Goal: Task Accomplishment & Management: Complete application form

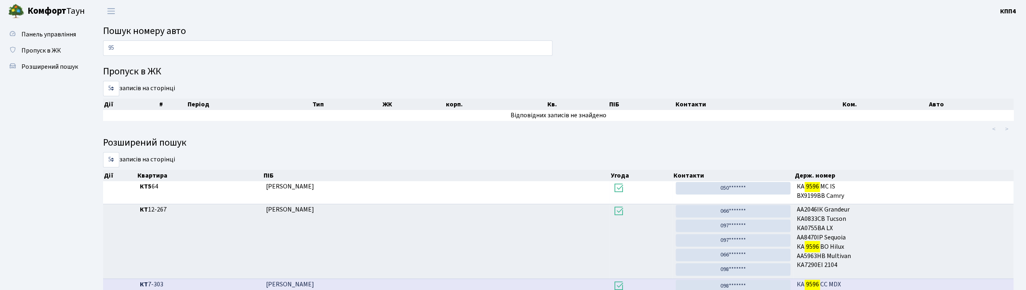
type input "9"
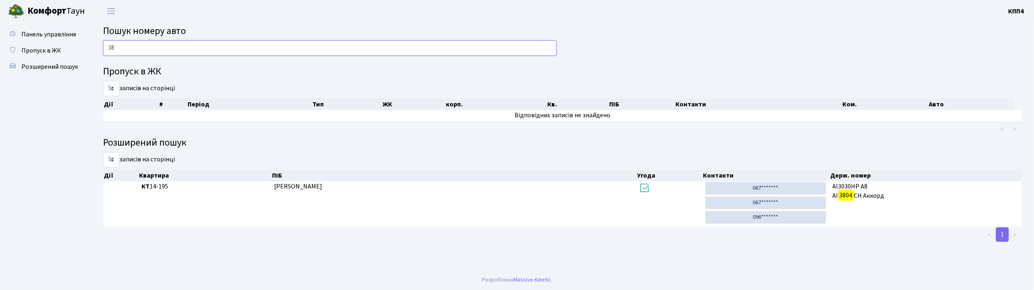
type input "3"
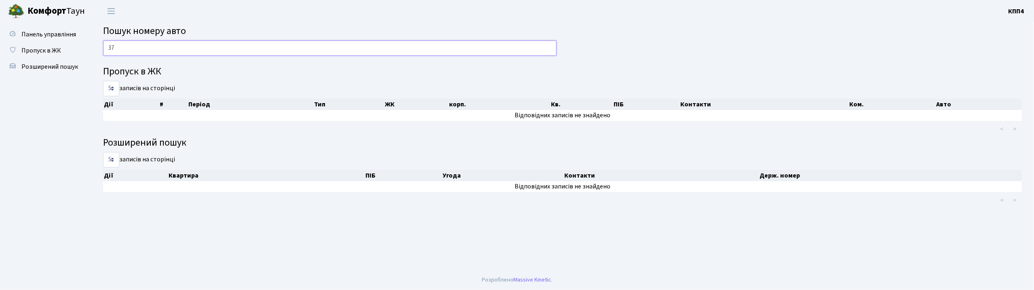
type input "3"
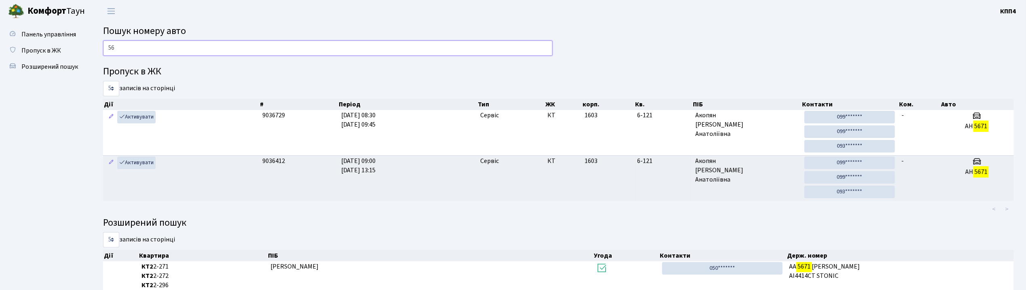
type input "5"
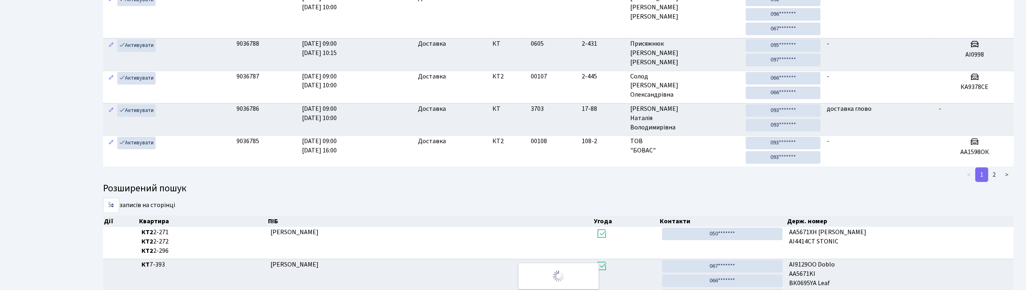
scroll to position [44, 0]
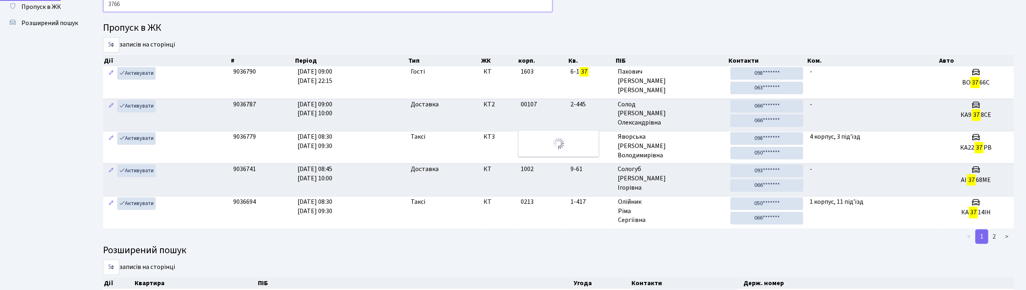
type input "3766"
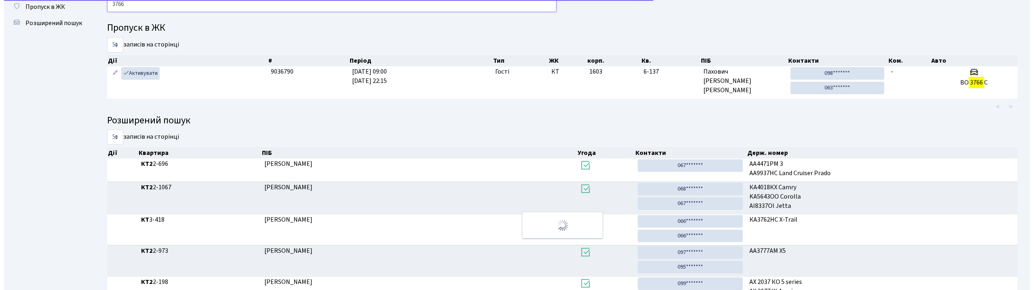
scroll to position [0, 0]
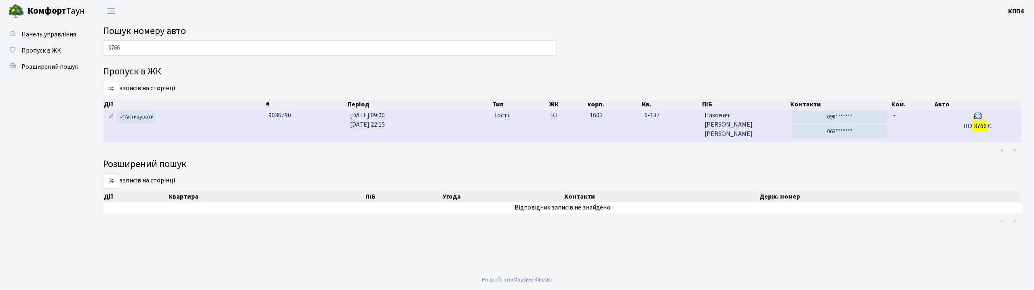
click at [599, 131] on td "1603" at bounding box center [614, 126] width 55 height 32
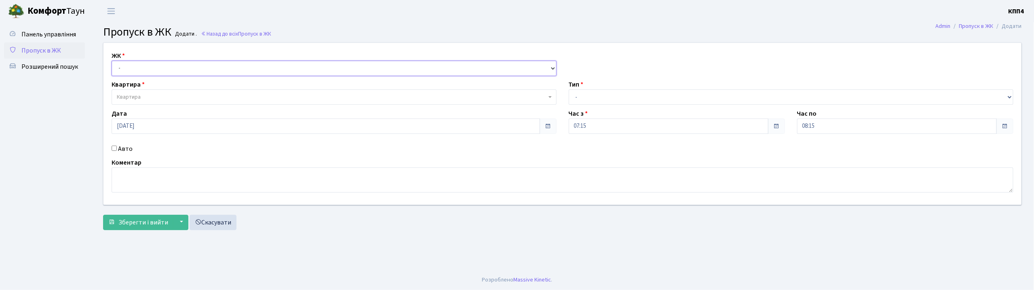
drag, startPoint x: 181, startPoint y: 67, endPoint x: 181, endPoint y: 73, distance: 6.1
click at [181, 67] on select "- КТ, вул. Регенераторна, 4 КТ2, просп. [STREET_ADDRESS] [STREET_ADDRESS] [PERS…" at bounding box center [334, 68] width 445 height 15
select select "271"
click at [112, 61] on select "- КТ, вул. Регенераторна, 4 КТ2, просп. [STREET_ADDRESS] [STREET_ADDRESS] [PERS…" at bounding box center [334, 68] width 445 height 15
select select
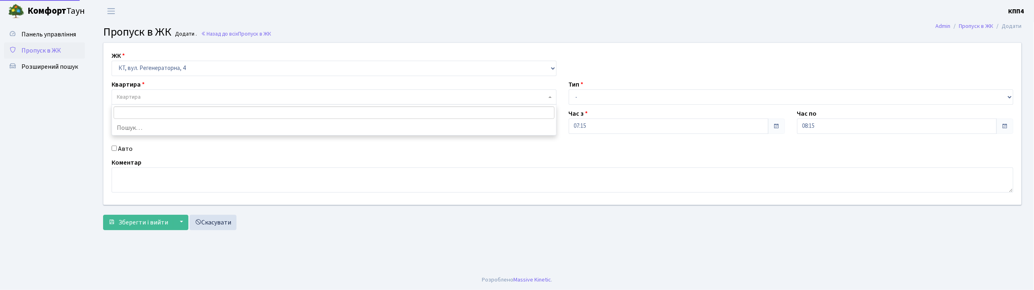
click at [174, 93] on span "Квартира" at bounding box center [332, 97] width 430 height 8
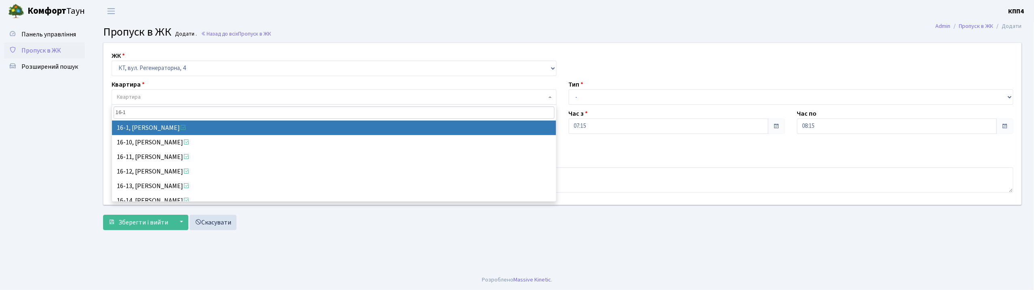
type input "16-1"
select select "8562"
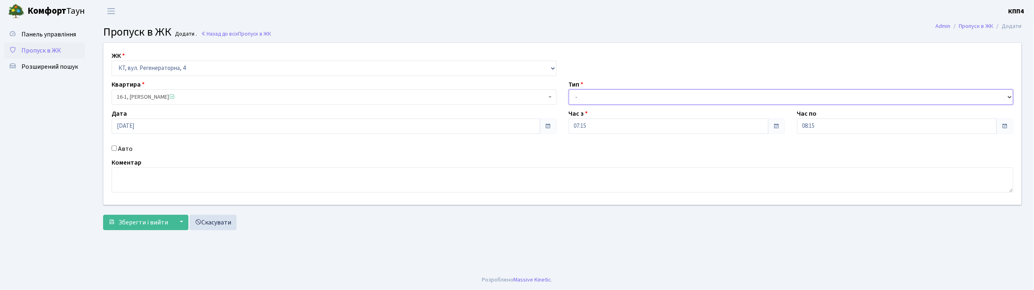
click at [600, 98] on select "- Доставка Таксі Гості Сервіс" at bounding box center [791, 96] width 445 height 15
select select "3"
click at [569, 89] on select "- Доставка Таксі Гості Сервіс" at bounding box center [791, 96] width 445 height 15
click at [132, 177] on textarea at bounding box center [563, 179] width 902 height 25
type textarea "ВСІХ"
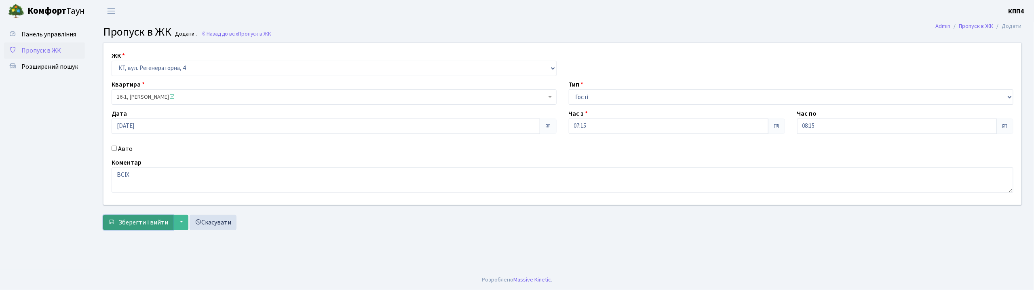
click at [135, 220] on span "Зберегти і вийти" at bounding box center [143, 222] width 50 height 9
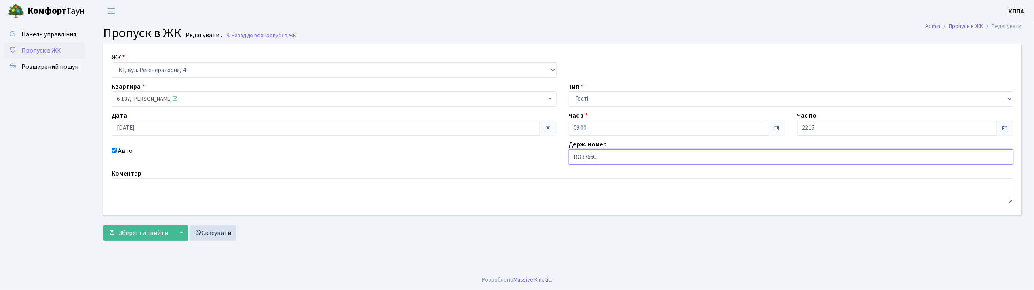
click at [599, 157] on input "ВО3766С" at bounding box center [791, 156] width 445 height 15
type input "ВО3766СВ"
drag, startPoint x: 147, startPoint y: 235, endPoint x: 152, endPoint y: 235, distance: 5.3
click at [148, 235] on span "Зберегти і вийти" at bounding box center [143, 232] width 50 height 9
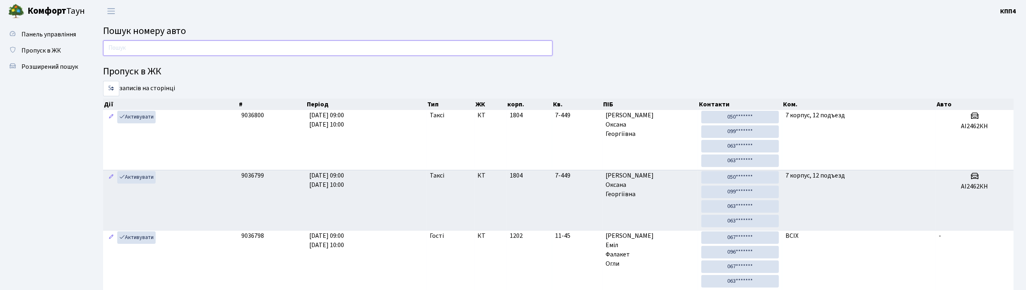
click at [329, 54] on input "text" at bounding box center [328, 47] width 450 height 15
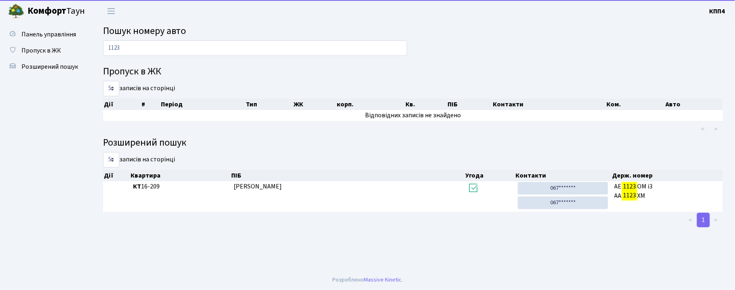
drag, startPoint x: 23, startPoint y: 531, endPoint x: 8, endPoint y: 531, distance: 15.0
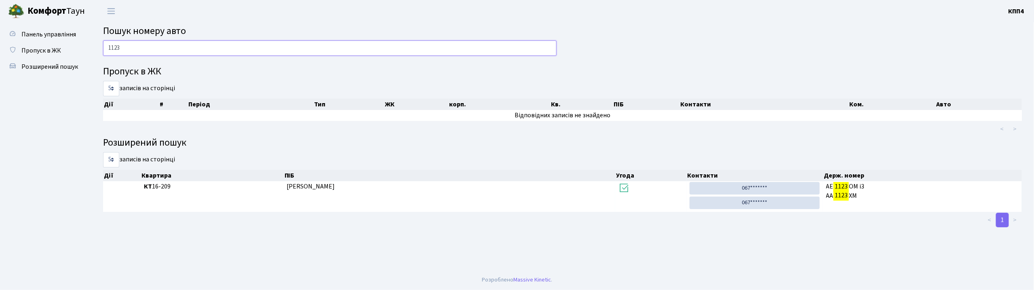
click at [135, 54] on input "1123" at bounding box center [330, 47] width 454 height 15
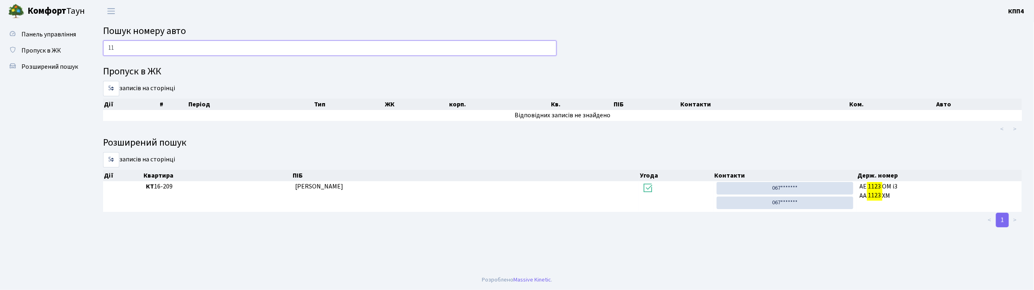
type input "1"
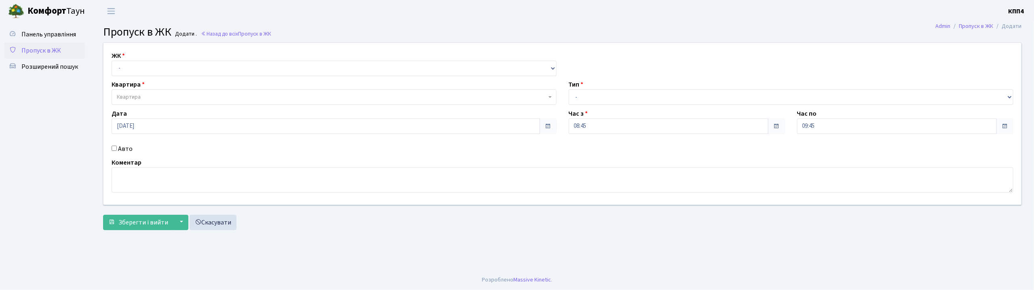
click at [114, 148] on input "Авто" at bounding box center [114, 148] width 5 height 5
checkbox input "true"
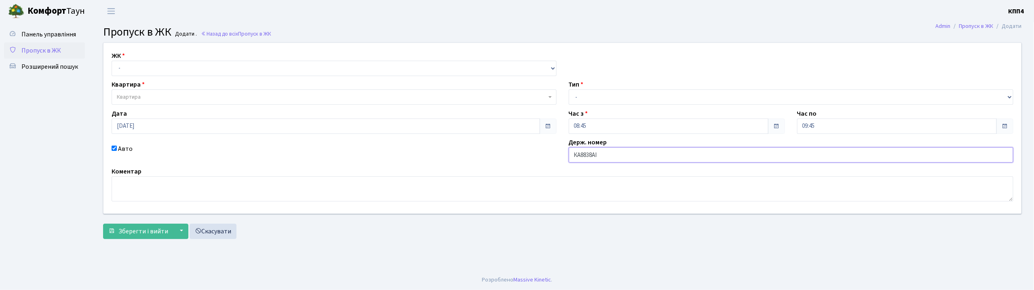
type input "КА8838АІ"
click at [615, 94] on select "- Доставка Таксі Гості Сервіс" at bounding box center [791, 96] width 445 height 15
click at [569, 89] on select "- Доставка Таксі Гості Сервіс" at bounding box center [791, 96] width 445 height 15
drag, startPoint x: 609, startPoint y: 96, endPoint x: 609, endPoint y: 102, distance: 6.5
click at [609, 96] on select "- Доставка Таксі Гості Сервіс" at bounding box center [791, 96] width 445 height 15
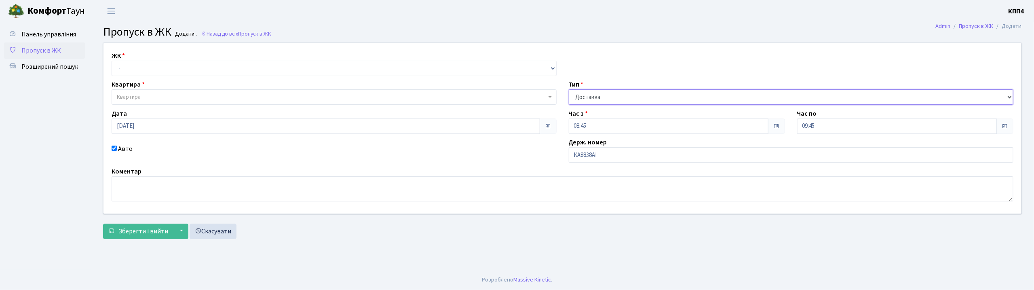
select select "3"
click at [569, 89] on select "- Доставка Таксі Гості Сервіс" at bounding box center [791, 96] width 445 height 15
click at [201, 73] on select "- КТ, вул. Регенераторна, 4 КТ2, просп. [STREET_ADDRESS] [STREET_ADDRESS] [PERS…" at bounding box center [334, 68] width 445 height 15
select select "295"
click at [112, 61] on select "- КТ, вул. Регенераторна, 4 КТ2, просп. [STREET_ADDRESS] [STREET_ADDRESS] [PERS…" at bounding box center [334, 68] width 445 height 15
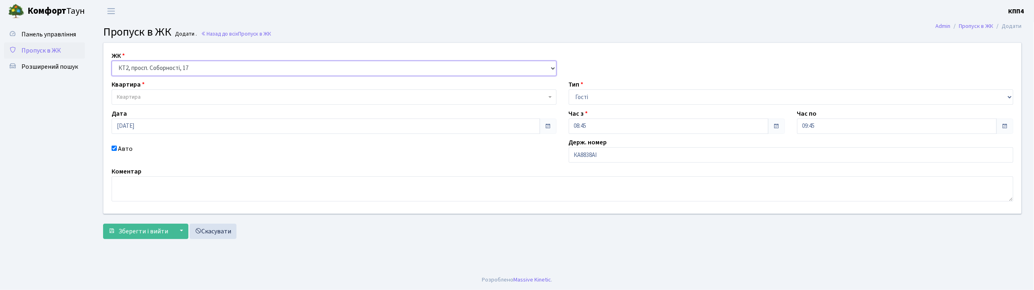
select select
click at [196, 70] on select "- КТ, вул. Регенераторна, 4 КТ2, просп. [STREET_ADDRESS] [STREET_ADDRESS] [PERS…" at bounding box center [334, 68] width 445 height 15
select select "271"
click at [112, 61] on select "- КТ, вул. Регенераторна, 4 КТ2, просп. [STREET_ADDRESS] [STREET_ADDRESS] [PERS…" at bounding box center [334, 68] width 445 height 15
select select
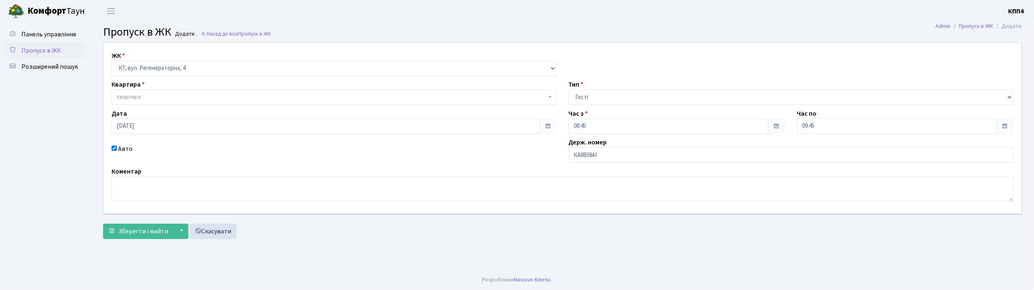
click at [271, 101] on span "Квартира" at bounding box center [332, 97] width 430 height 8
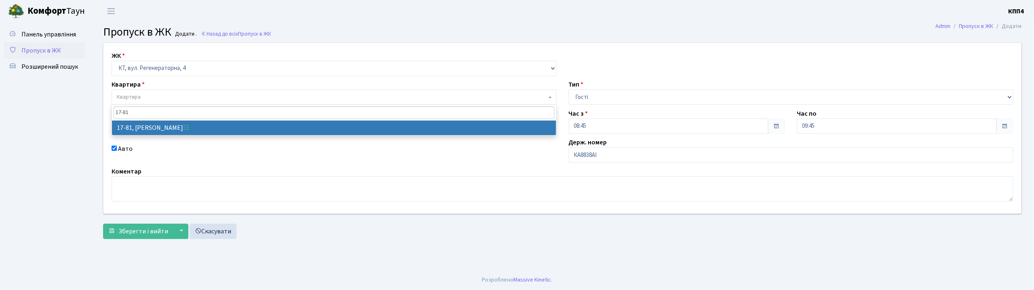
type input "17-81"
select select "9035"
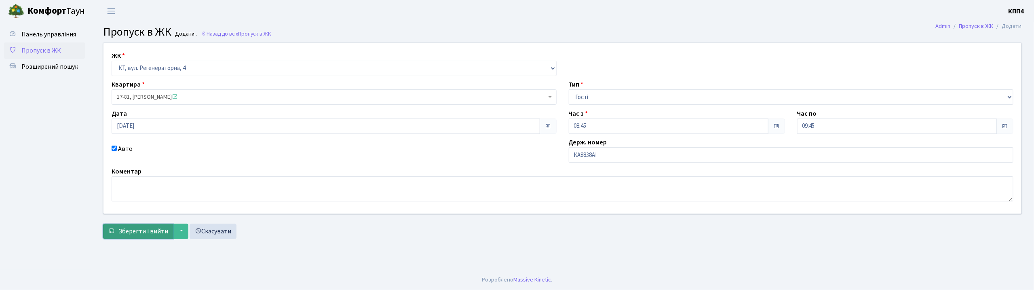
click at [150, 230] on span "Зберегти і вийти" at bounding box center [143, 231] width 50 height 9
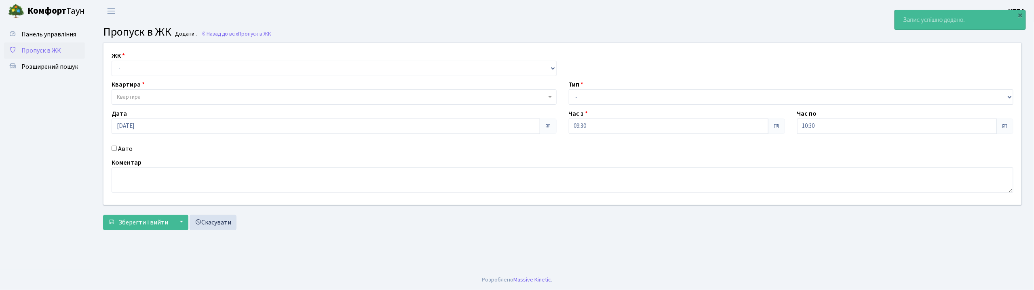
select select "271"
click at [112, 61] on select "- КТ, вул. Регенераторна, 4 КТ2, просп. [STREET_ADDRESS] [STREET_ADDRESS] [PERS…" at bounding box center [334, 68] width 445 height 15
select select
click at [186, 97] on span "Квартира" at bounding box center [332, 97] width 430 height 8
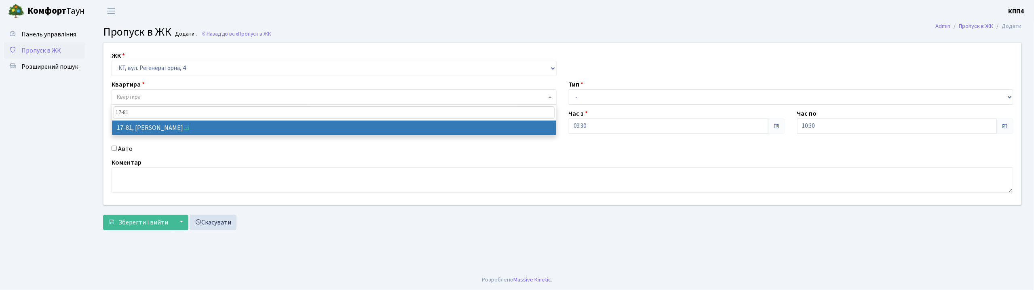
type input "17-81"
select select "9035"
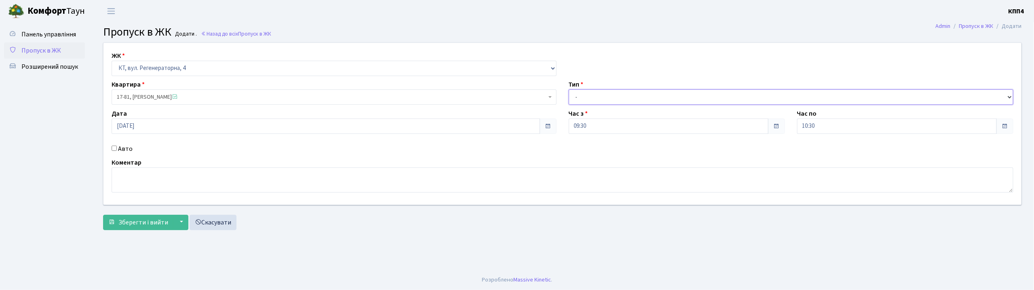
drag, startPoint x: 636, startPoint y: 97, endPoint x: 634, endPoint y: 102, distance: 5.5
click at [636, 97] on select "- Доставка Таксі Гості Сервіс" at bounding box center [791, 96] width 445 height 15
select select "3"
click at [569, 89] on select "- Доставка Таксі Гості Сервіс" at bounding box center [791, 96] width 445 height 15
click at [298, 181] on textarea at bounding box center [563, 179] width 902 height 25
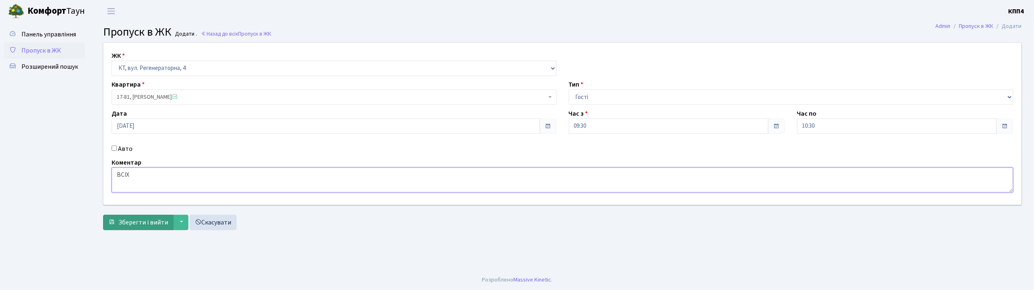
type textarea "ВСІХ"
click at [130, 221] on span "Зберегти і вийти" at bounding box center [143, 222] width 50 height 9
click at [114, 149] on input "Авто" at bounding box center [114, 148] width 5 height 5
checkbox input "true"
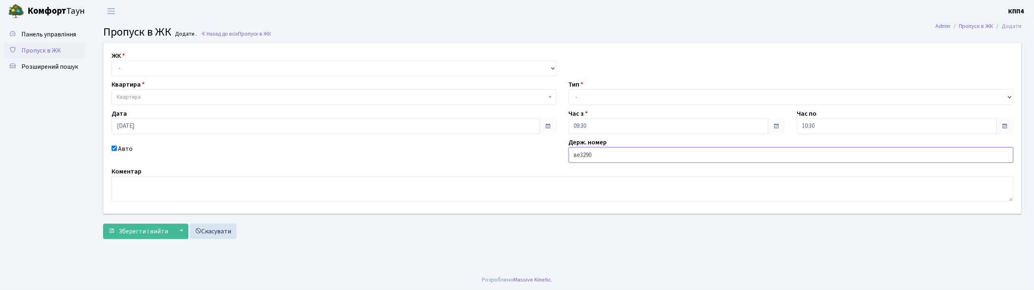
type input "ВЕ3290АО"
click at [203, 66] on select "- КТ, вул. Регенераторна, 4 КТ2, просп. [STREET_ADDRESS] [STREET_ADDRESS] [PERS…" at bounding box center [334, 68] width 445 height 15
select select "271"
click at [112, 61] on select "- КТ, вул. Регенераторна, 4 КТ2, просп. [STREET_ADDRESS] [STREET_ADDRESS] [PERS…" at bounding box center [334, 68] width 445 height 15
select select
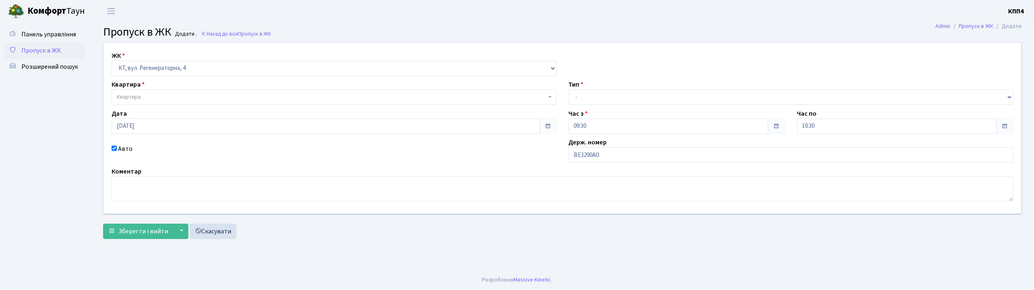
click at [211, 99] on span "Квартира" at bounding box center [332, 97] width 430 height 8
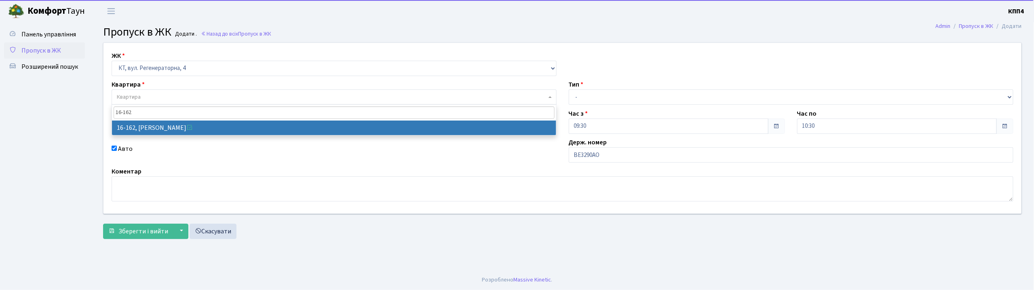
type input "16-162"
select select "8723"
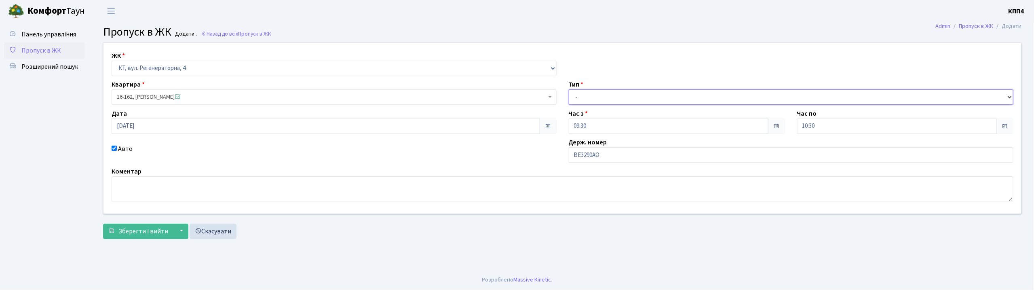
click at [578, 94] on select "- Доставка Таксі Гості Сервіс" at bounding box center [791, 96] width 445 height 15
select select "3"
click at [569, 89] on select "- Доставка Таксі Гості Сервіс" at bounding box center [791, 96] width 445 height 15
click at [143, 235] on span "Зберегти і вийти" at bounding box center [143, 231] width 50 height 9
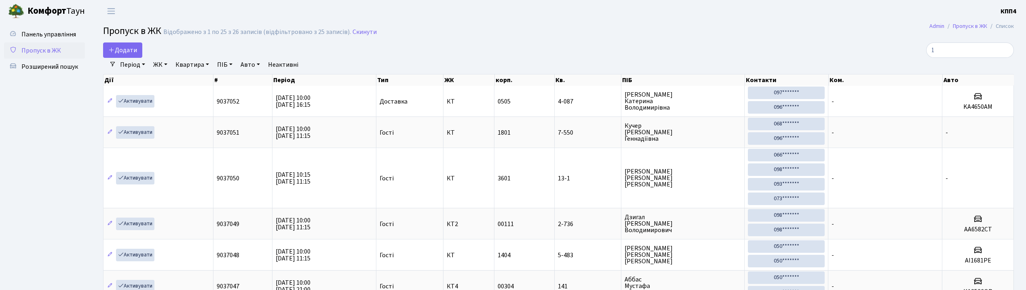
select select "25"
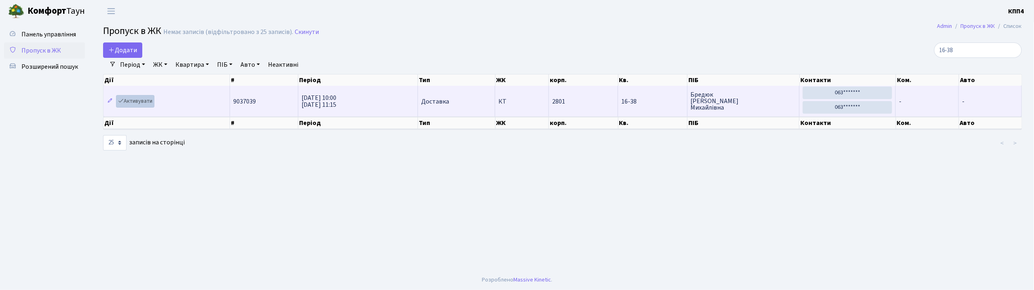
type input "16-38"
click at [144, 101] on link "Активувати" at bounding box center [135, 101] width 38 height 13
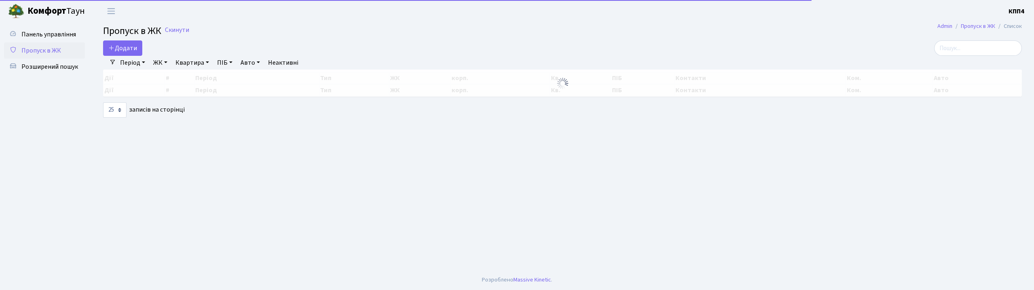
select select "25"
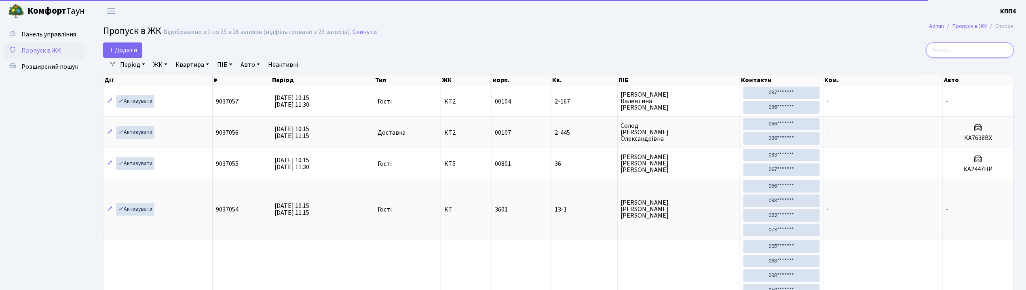
click at [988, 43] on input "search" at bounding box center [970, 49] width 88 height 15
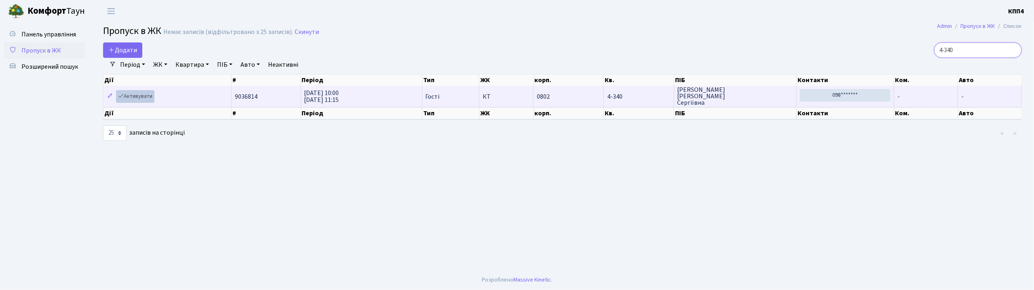
type input "4-340"
click at [148, 102] on link "Активувати" at bounding box center [135, 96] width 38 height 13
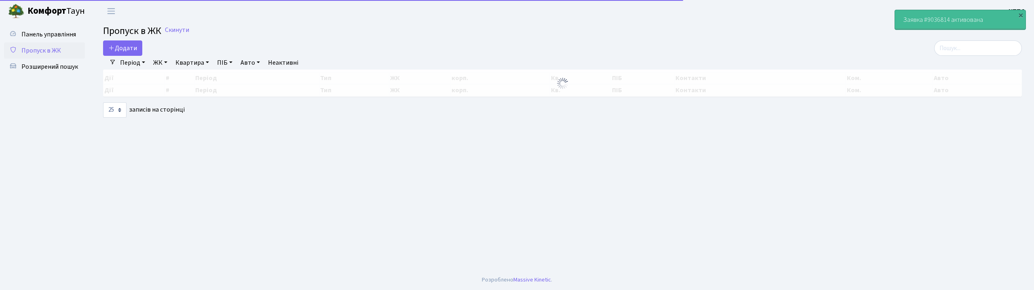
select select "25"
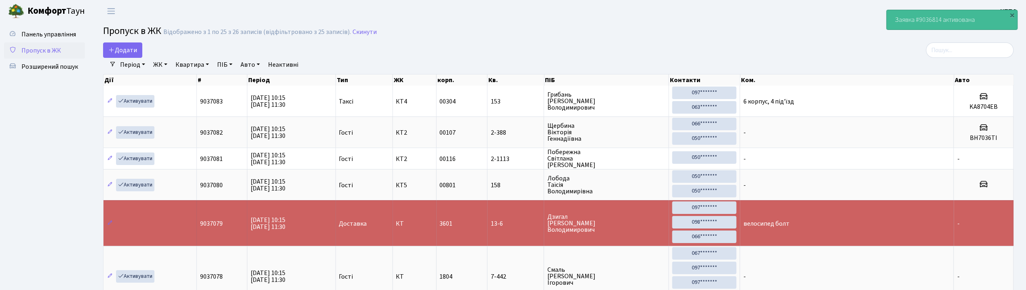
drag, startPoint x: 974, startPoint y: 41, endPoint x: 976, endPoint y: 45, distance: 4.4
click at [974, 45] on input "search" at bounding box center [970, 49] width 88 height 15
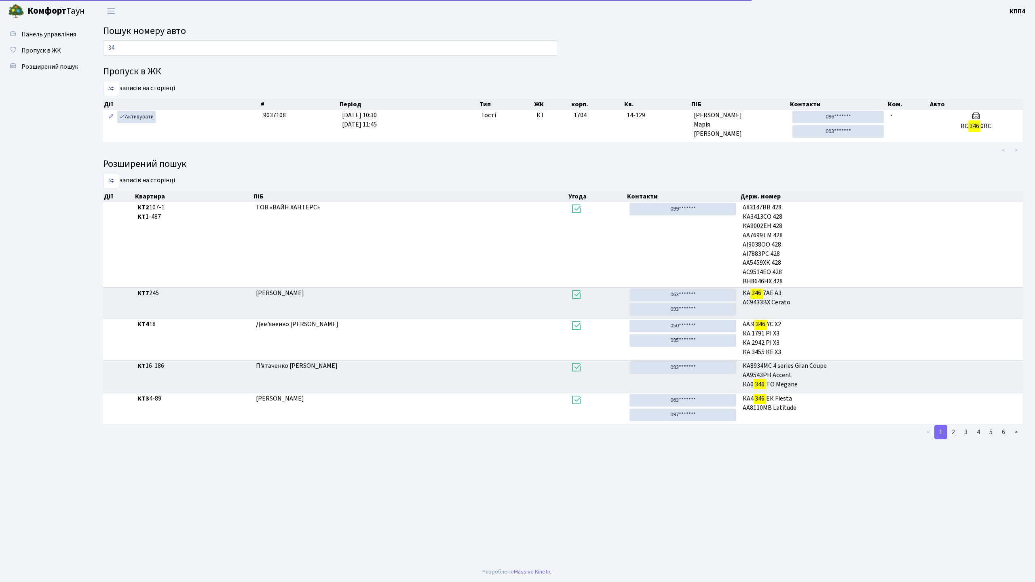
type input "3"
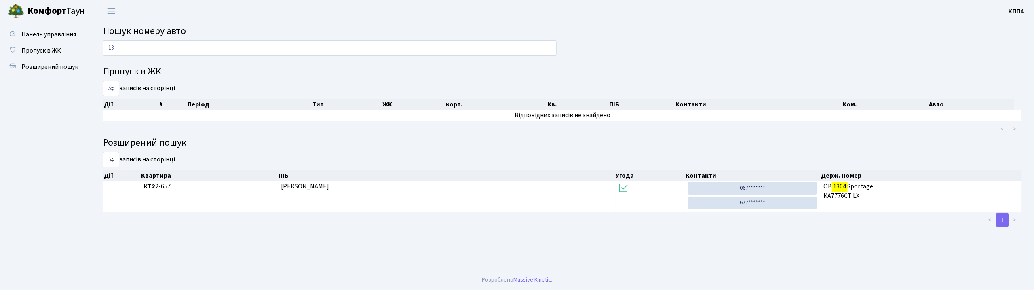
type input "1"
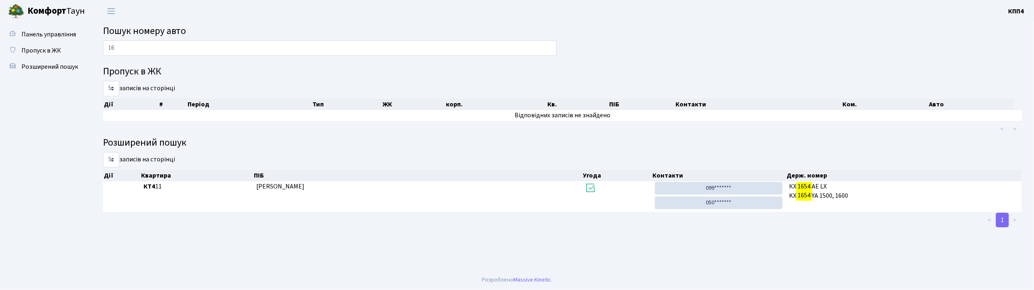
type input "1"
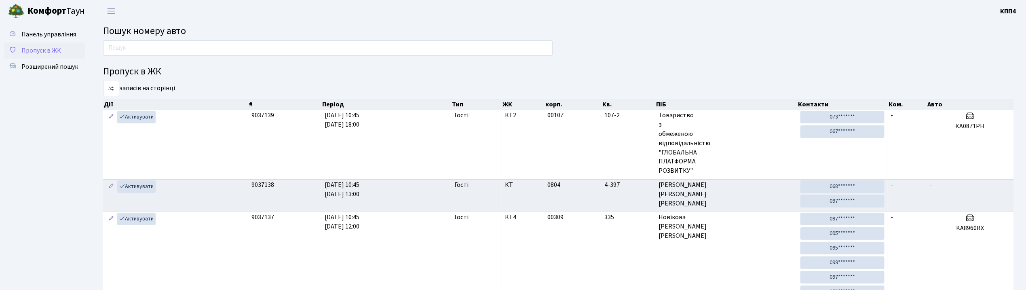
click at [38, 55] on link "Пропуск в ЖК" at bounding box center [44, 50] width 81 height 16
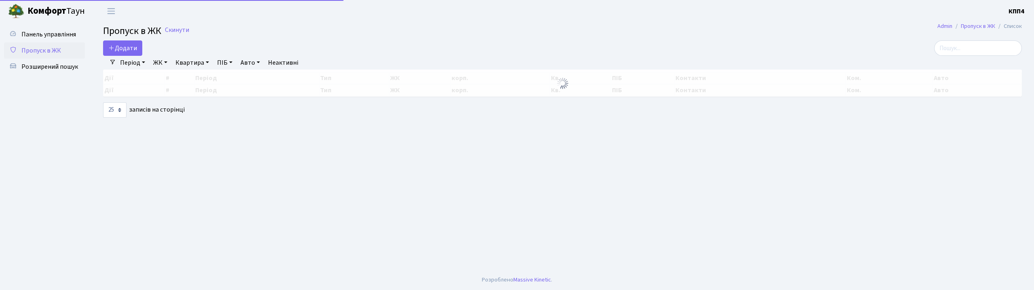
select select "25"
click at [127, 50] on span "Додати" at bounding box center [122, 48] width 29 height 9
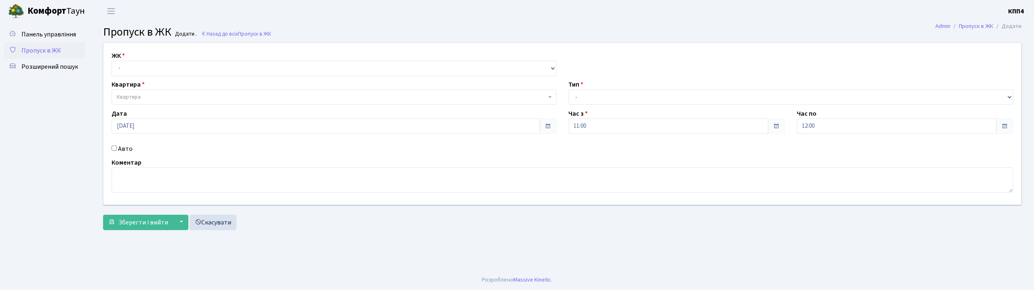
click at [114, 150] on input "Авто" at bounding box center [114, 148] width 5 height 5
checkbox input "true"
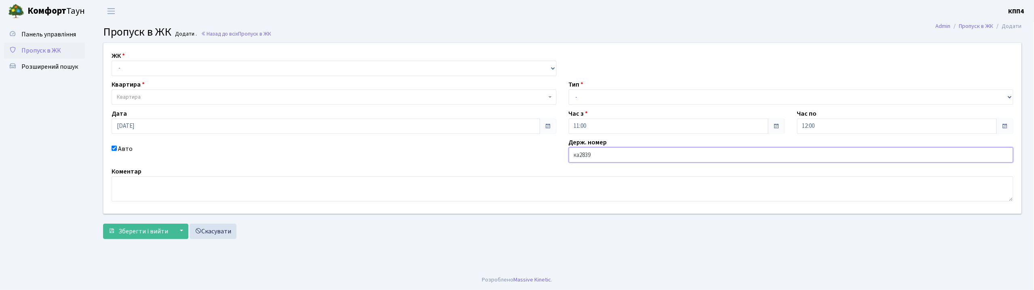
type input "[DEMOGRAPHIC_DATA]"
click at [137, 69] on select "- КТ, вул. Регенераторна, 4 КТ2, просп. Соборності, 17 КТ3, вул. Березнева, 16 …" at bounding box center [334, 68] width 445 height 15
select select "271"
click at [112, 61] on select "- КТ, вул. Регенераторна, 4 КТ2, просп. Соборності, 17 КТ3, вул. Березнева, 16 …" at bounding box center [334, 68] width 445 height 15
select select
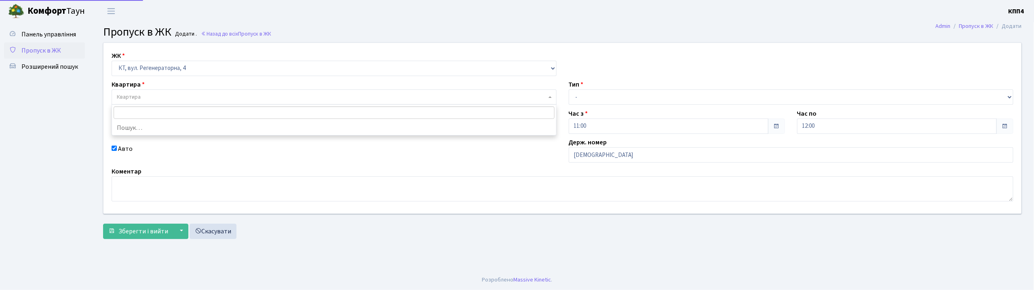
click at [142, 99] on span "Квартира" at bounding box center [332, 97] width 430 height 8
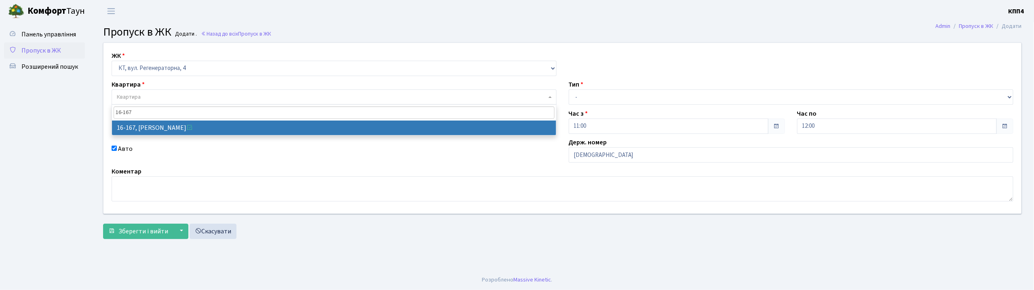
type input "16-167"
select select "8728"
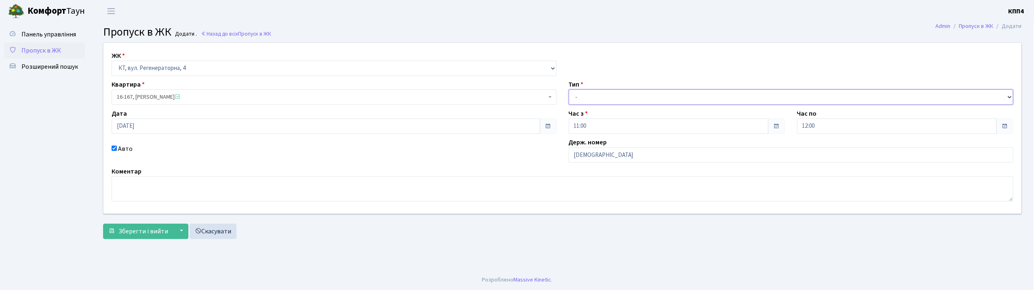
click at [602, 98] on select "- Доставка Таксі Гості Сервіс" at bounding box center [791, 96] width 445 height 15
select select "2"
click at [569, 89] on select "- Доставка Таксі Гості Сервіс" at bounding box center [791, 96] width 445 height 15
click at [135, 230] on span "Зберегти і вийти" at bounding box center [143, 231] width 50 height 9
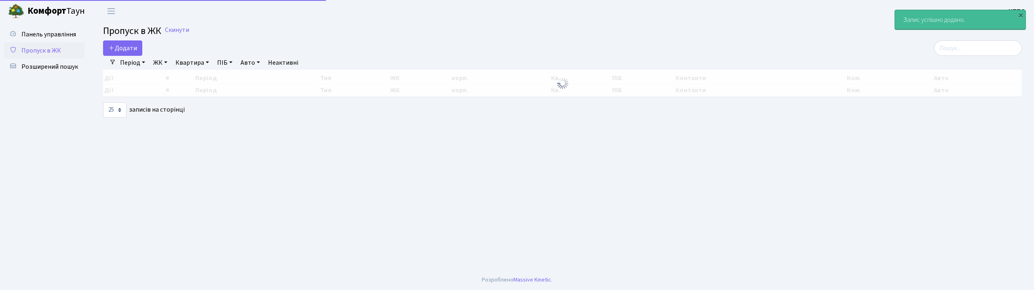
select select "25"
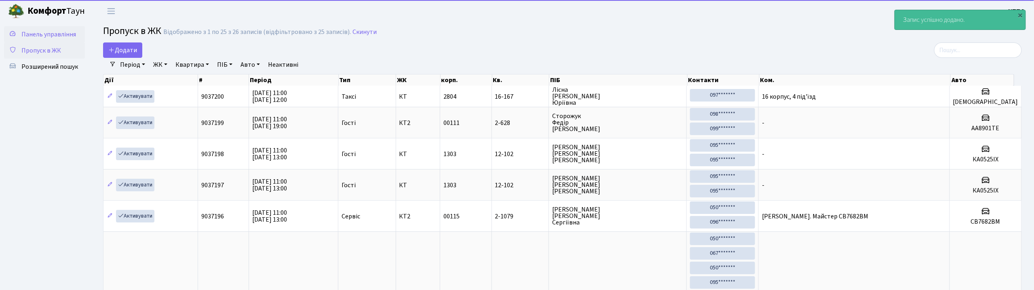
click at [67, 30] on span "Панель управління" at bounding box center [48, 34] width 55 height 9
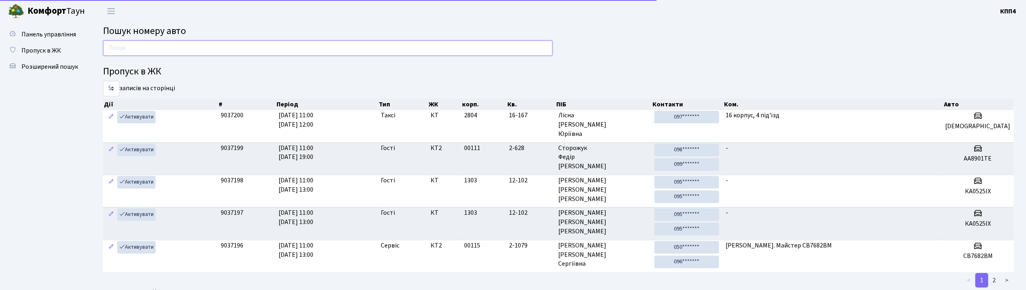
click at [142, 45] on input "text" at bounding box center [328, 47] width 450 height 15
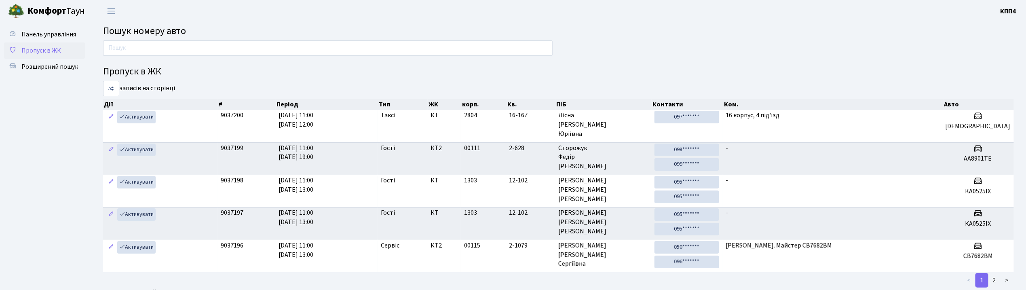
click at [41, 52] on span "Пропуск в ЖК" at bounding box center [41, 50] width 40 height 9
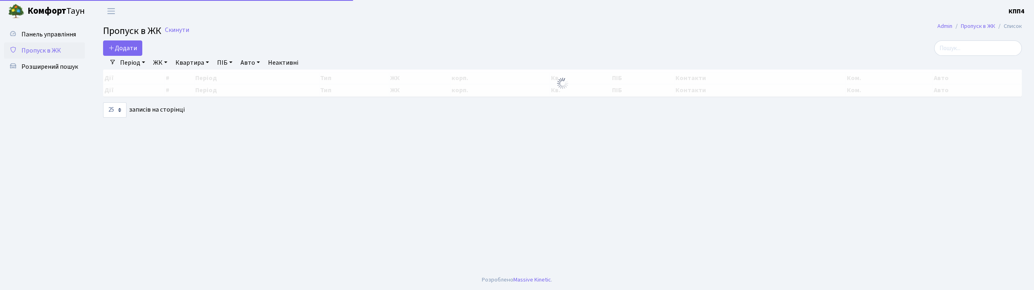
select select "25"
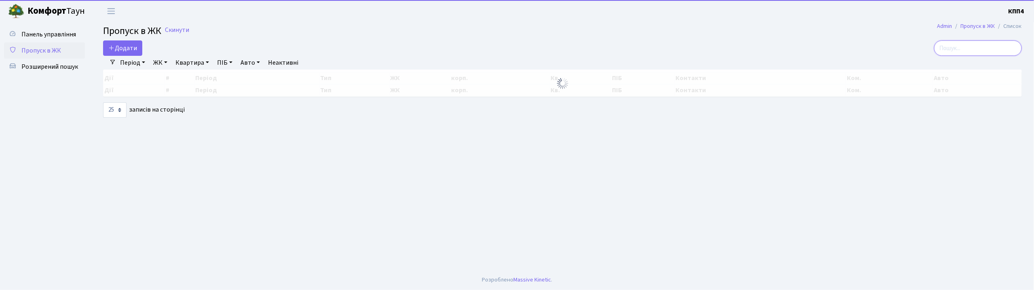
click at [974, 47] on input "search" at bounding box center [978, 47] width 88 height 15
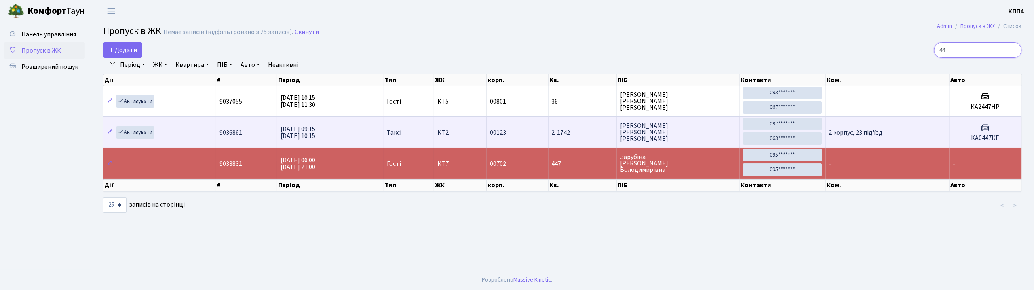
type input "4"
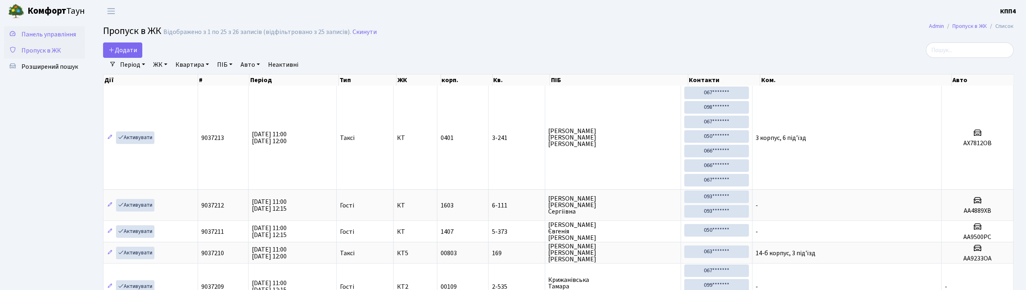
click at [42, 32] on span "Панель управління" at bounding box center [48, 34] width 55 height 9
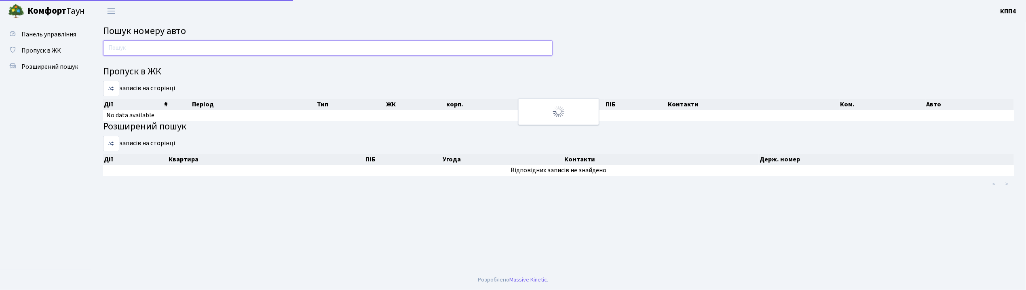
drag, startPoint x: 0, startPoint y: 0, endPoint x: 150, endPoint y: 46, distance: 156.5
click at [150, 46] on input "text" at bounding box center [328, 47] width 450 height 15
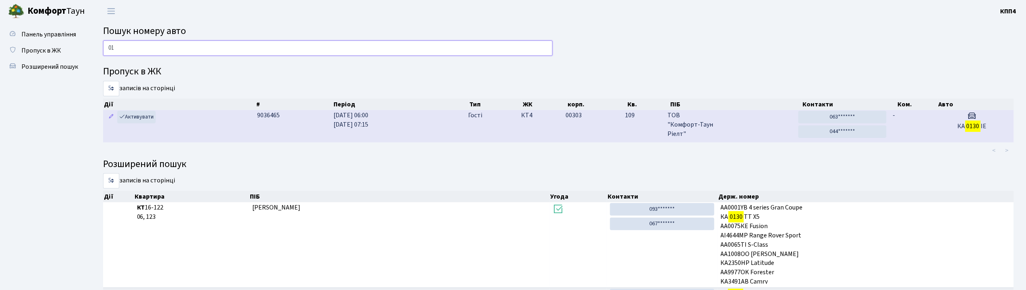
type input "0"
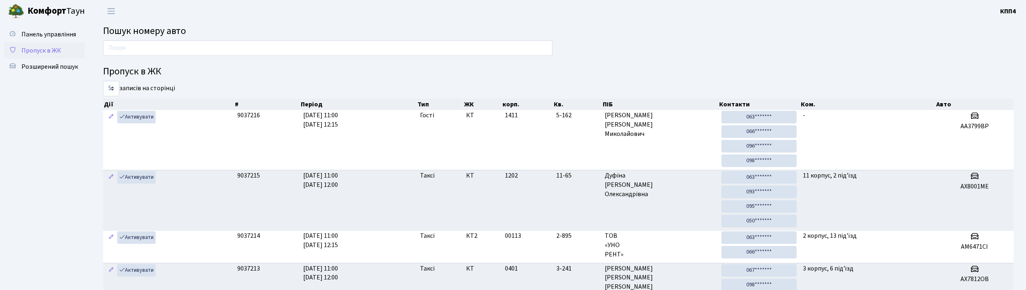
click at [54, 51] on span "Пропуск в ЖК" at bounding box center [41, 50] width 40 height 9
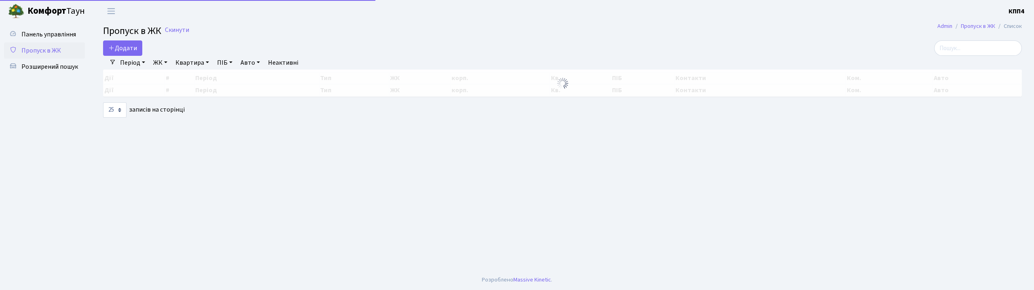
select select "25"
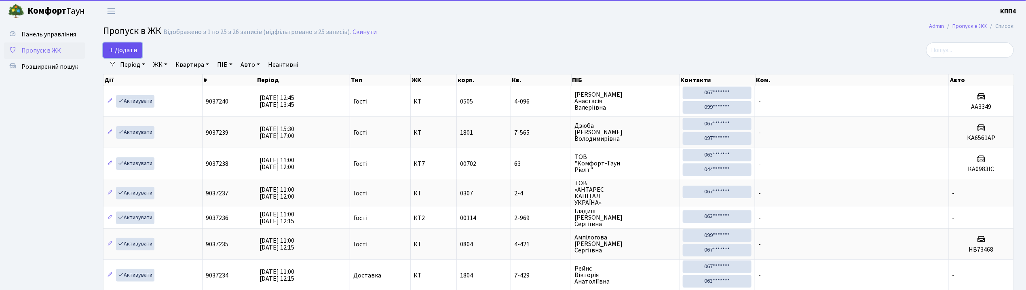
click at [123, 49] on span "Додати" at bounding box center [122, 50] width 29 height 9
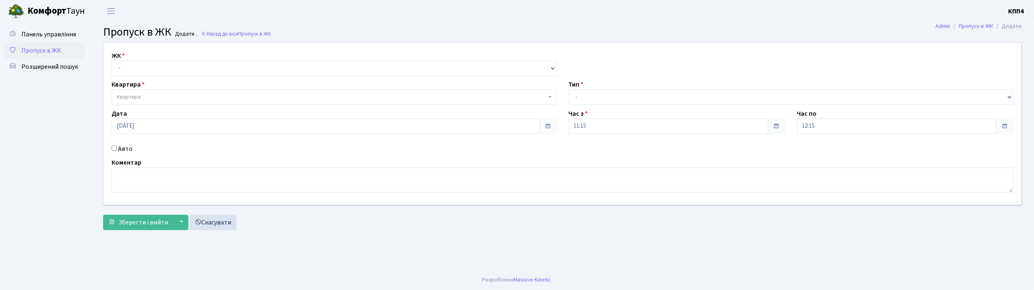
click at [114, 147] on input "Авто" at bounding box center [114, 148] width 5 height 5
checkbox input "true"
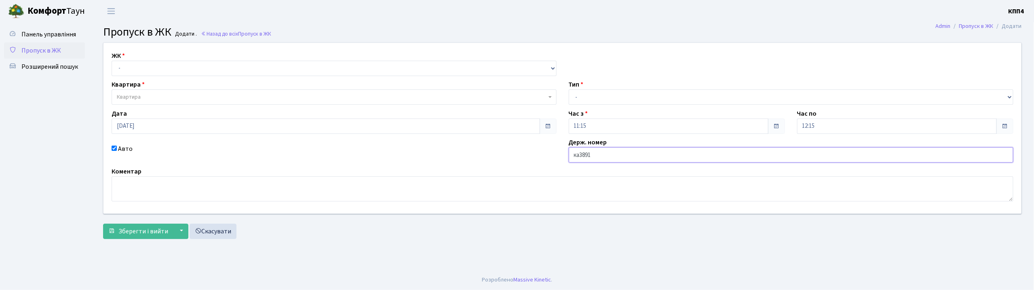
type input "КА3891РА"
click at [142, 70] on select "- КТ, вул. Регенераторна, 4 КТ2, просп. Соборності, 17 КТ3, вул. Березнева, 16 …" at bounding box center [334, 68] width 445 height 15
select select "271"
click at [112, 61] on select "- КТ, вул. Регенераторна, 4 КТ2, просп. Соборності, 17 КТ3, вул. Березнева, 16 …" at bounding box center [334, 68] width 445 height 15
select select
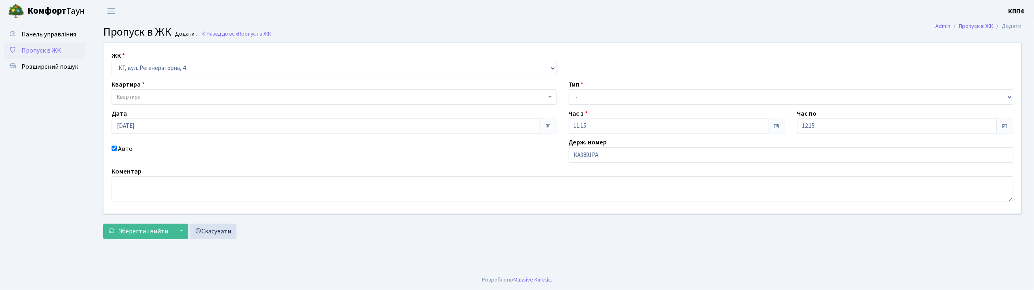
click at [135, 96] on span "Квартира" at bounding box center [129, 97] width 24 height 8
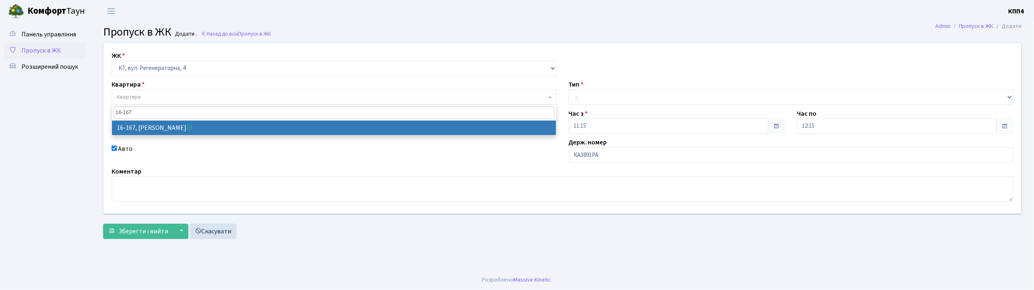
type input "16-167"
select select "8728"
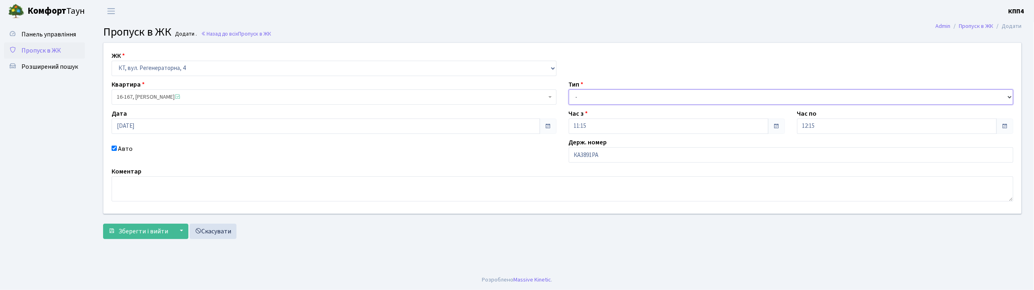
click at [591, 95] on select "- Доставка Таксі Гості Сервіс" at bounding box center [791, 96] width 445 height 15
select select "2"
click at [569, 89] on select "- Доставка Таксі Гості Сервіс" at bounding box center [791, 96] width 445 height 15
click at [143, 231] on span "Зберегти і вийти" at bounding box center [143, 231] width 50 height 9
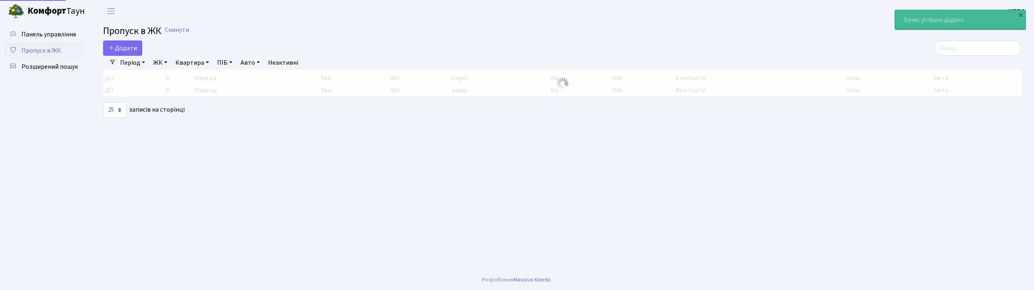
select select "25"
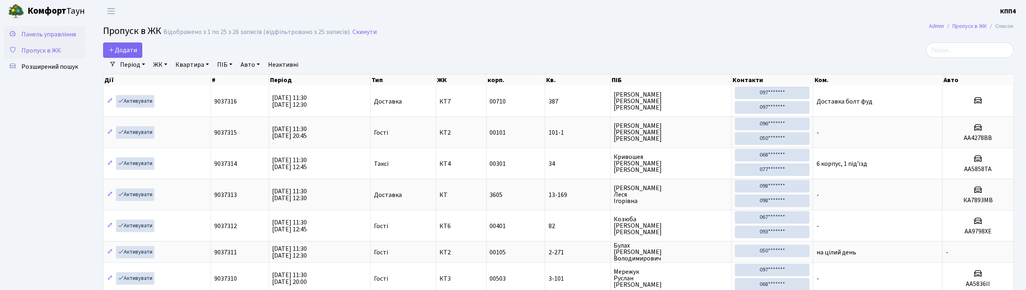
click at [59, 30] on span "Панель управління" at bounding box center [48, 34] width 55 height 9
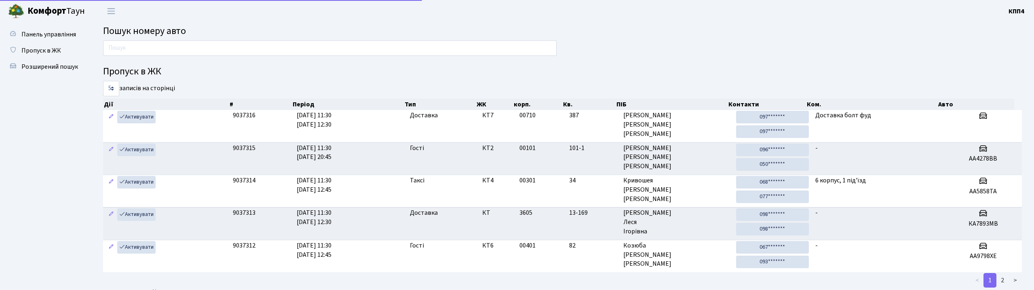
click at [123, 46] on input "text" at bounding box center [330, 47] width 454 height 15
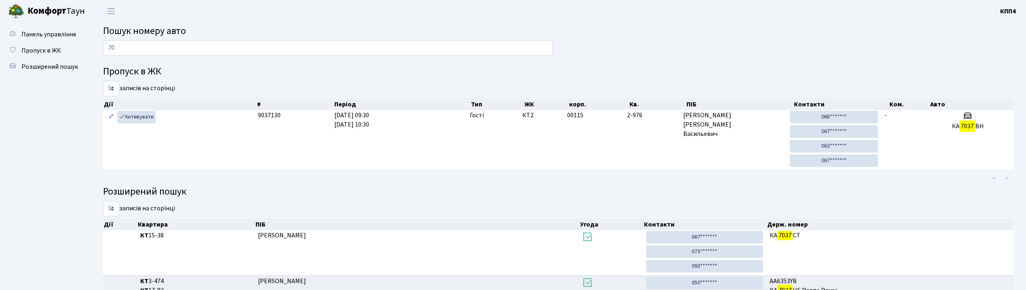
type input "7"
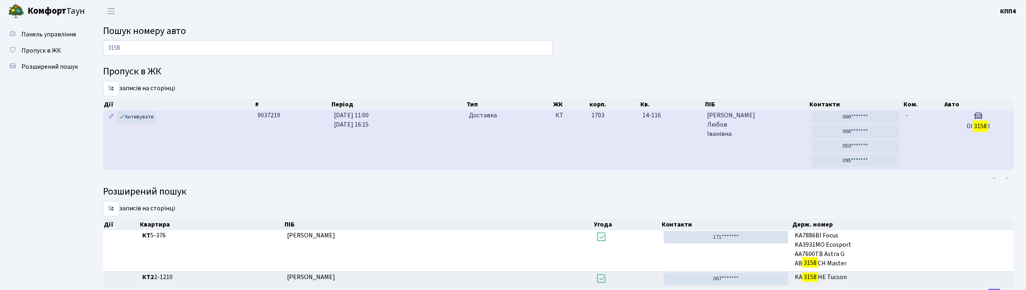
type input "3158"
click at [767, 122] on span "Дорошенко Любов Іванівна" at bounding box center [757, 125] width 98 height 28
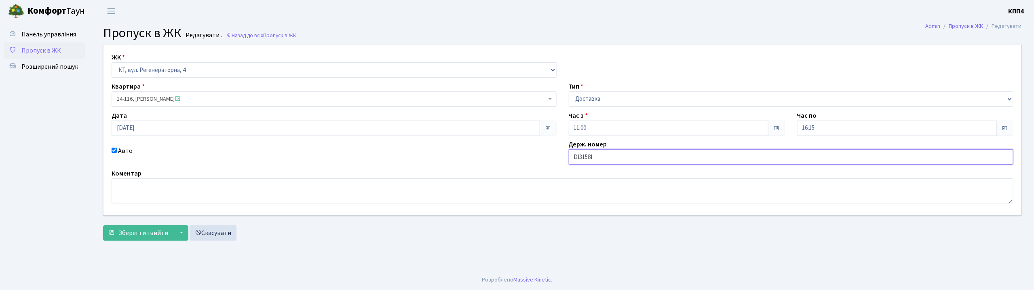
click at [605, 158] on input "DI3158I" at bounding box center [791, 156] width 445 height 15
type input "DI3158Iа"
click at [137, 231] on span "Зберегти і вийти" at bounding box center [143, 232] width 50 height 9
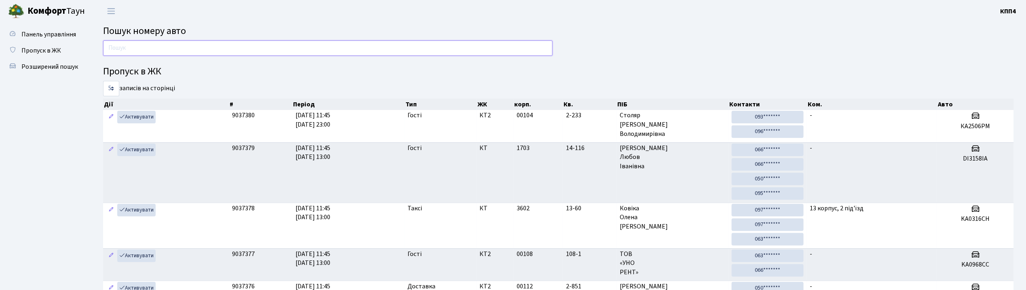
click at [166, 46] on input "text" at bounding box center [328, 47] width 450 height 15
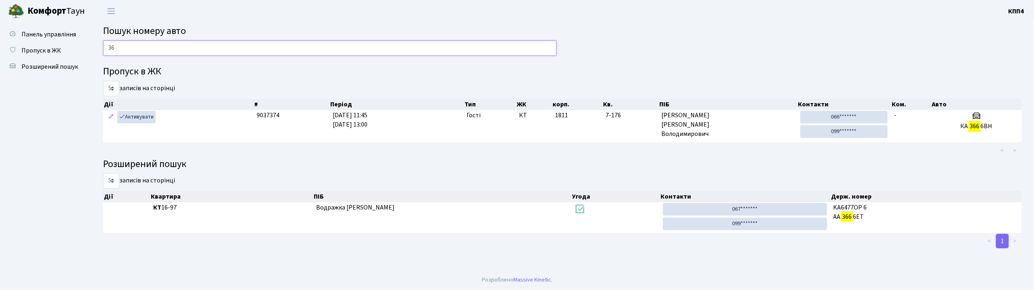
type input "3"
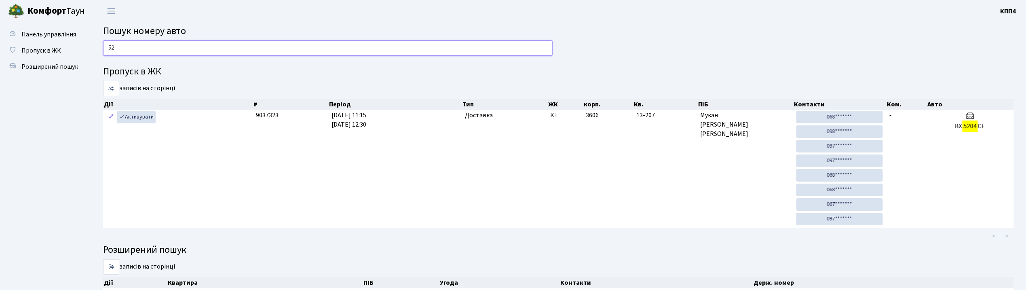
type input "5"
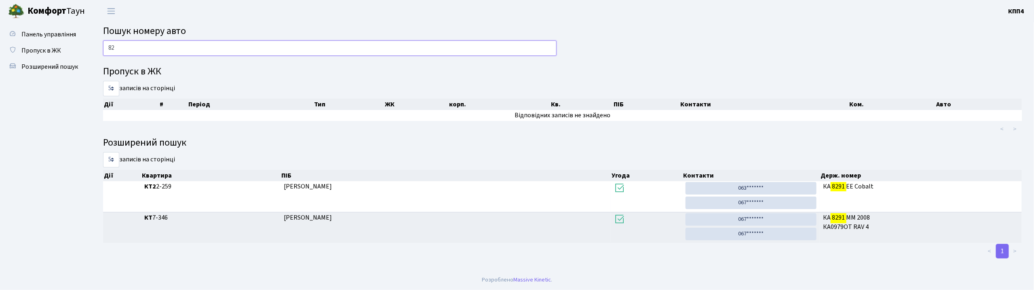
type input "8"
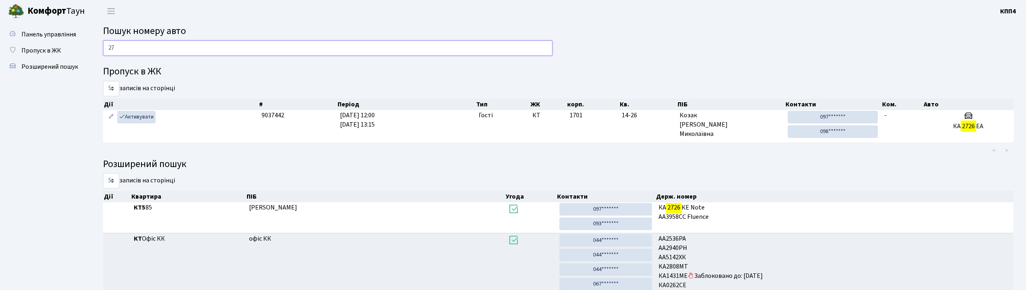
type input "2"
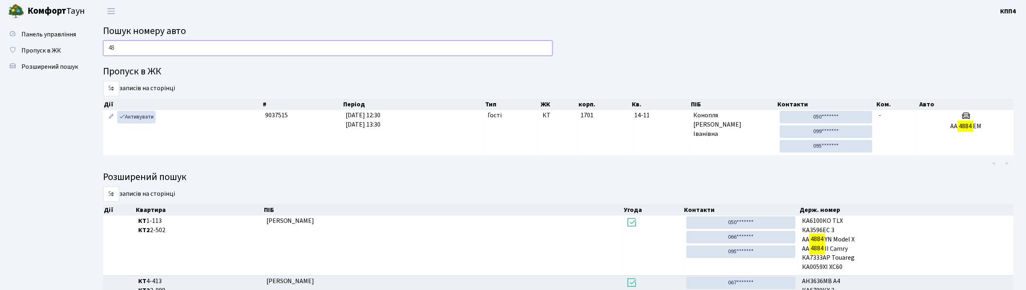
type input "4"
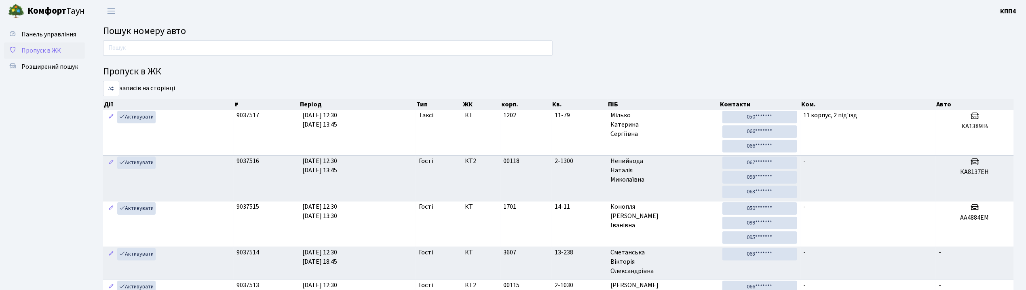
click at [37, 54] on span "Пропуск в ЖК" at bounding box center [41, 50] width 40 height 9
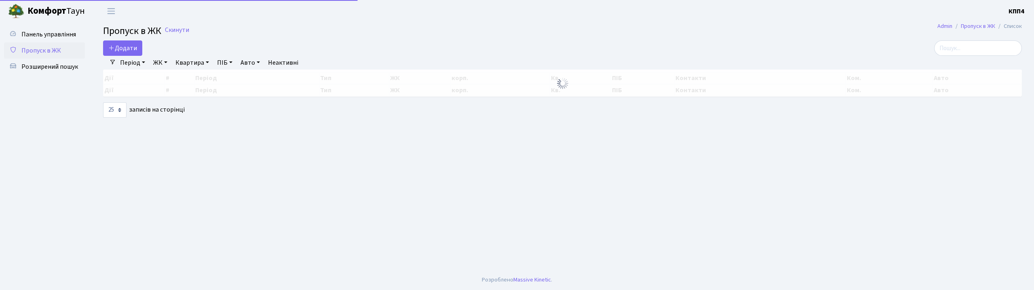
select select "25"
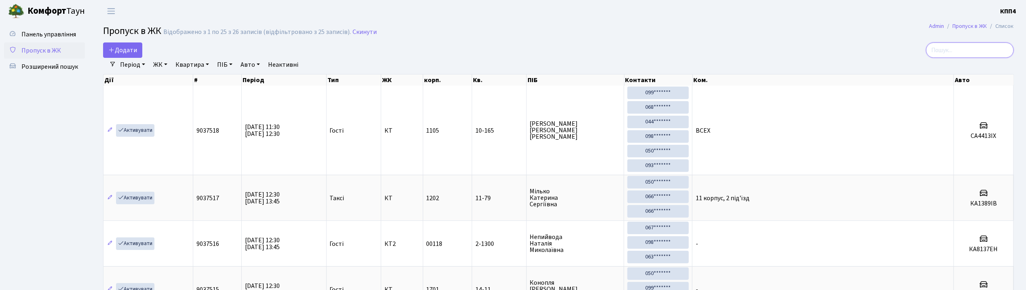
click at [977, 49] on input "search" at bounding box center [970, 49] width 88 height 15
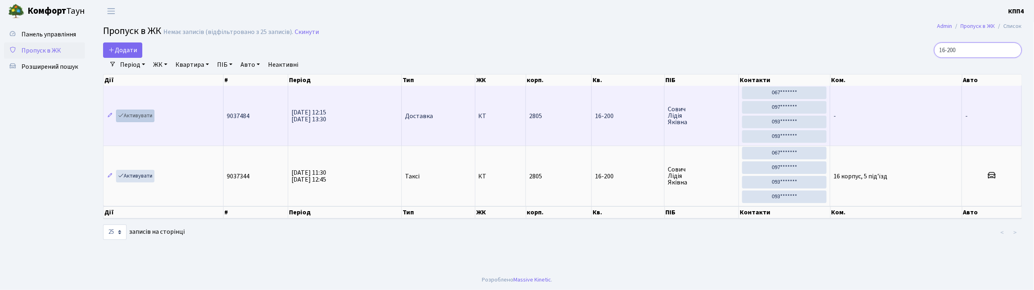
type input "16-200"
click at [131, 118] on link "Активувати" at bounding box center [135, 116] width 38 height 13
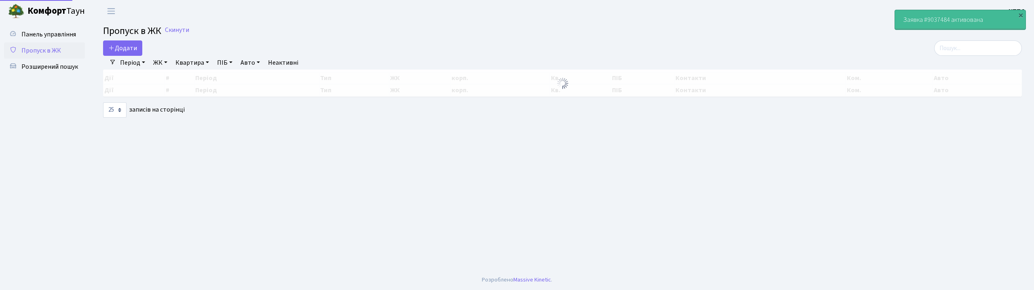
select select "25"
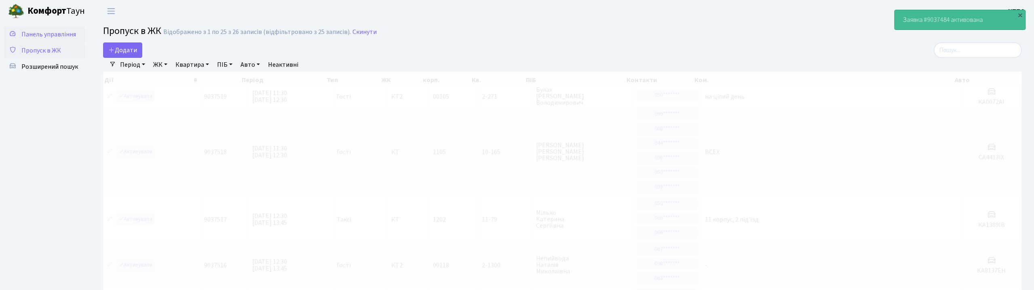
click at [61, 36] on span "Панель управління" at bounding box center [48, 34] width 55 height 9
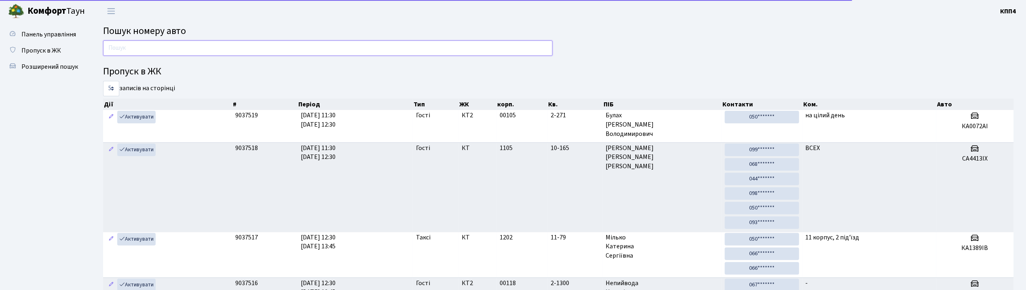
click at [136, 53] on input "text" at bounding box center [328, 47] width 450 height 15
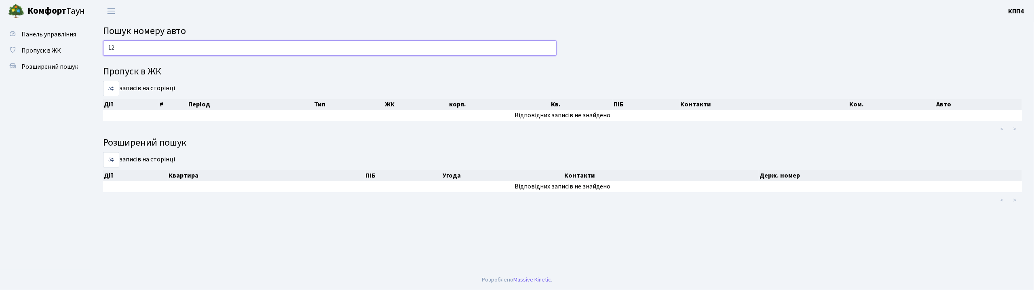
type input "1"
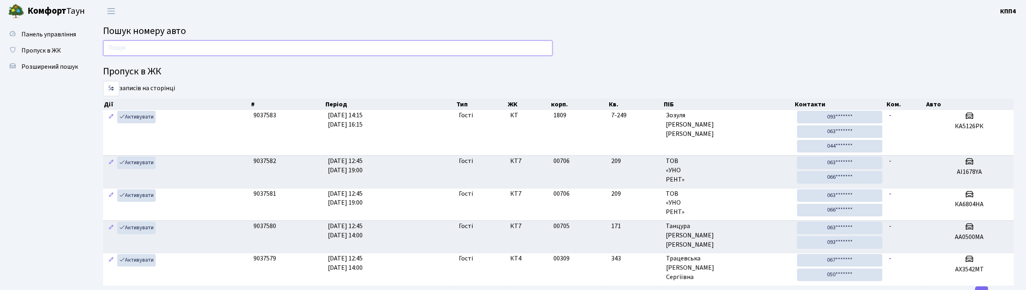
click at [238, 51] on input "text" at bounding box center [328, 47] width 450 height 15
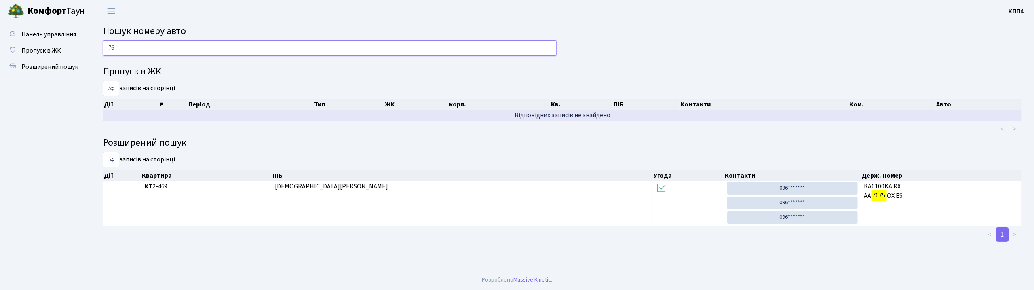
type input "7"
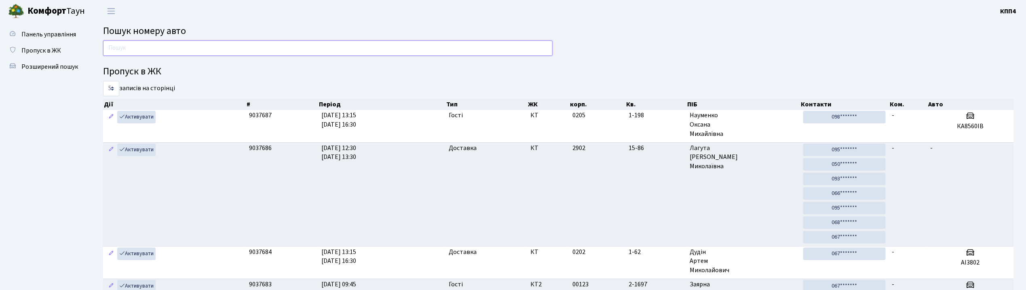
click at [237, 41] on input "text" at bounding box center [328, 47] width 450 height 15
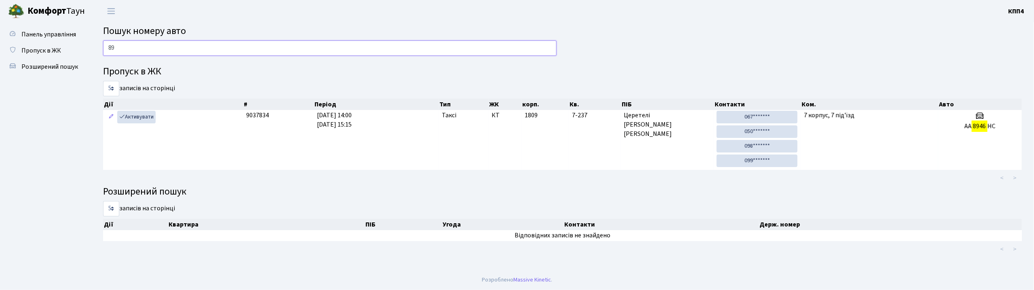
type input "8"
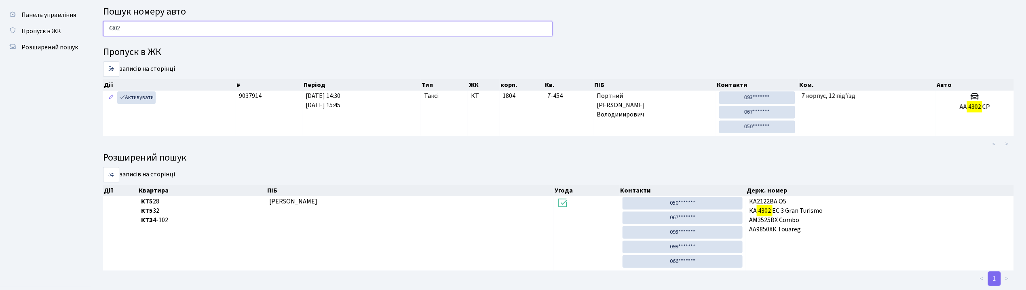
scroll to position [38, 0]
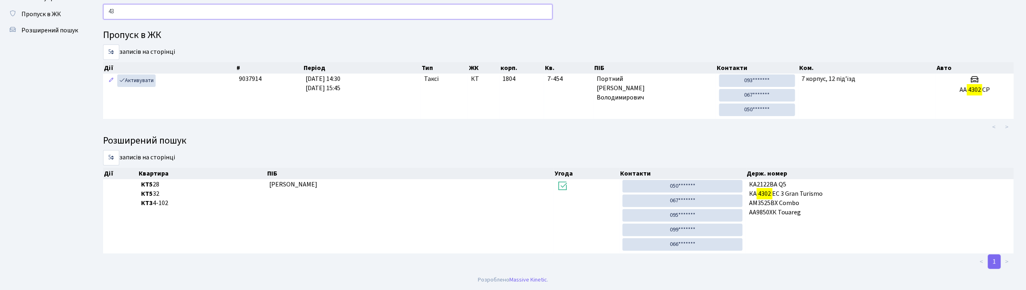
type input "4"
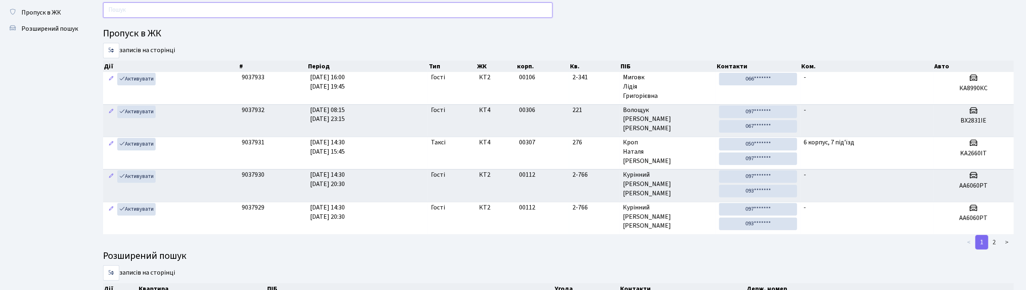
click at [201, 8] on input "text" at bounding box center [328, 9] width 450 height 15
drag, startPoint x: 300, startPoint y: 49, endPoint x: 356, endPoint y: 56, distance: 56.2
click at [353, 56] on div "5 10 25 50 записів на сторінці" at bounding box center [328, 50] width 450 height 15
click at [251, 5] on input "text" at bounding box center [328, 9] width 450 height 15
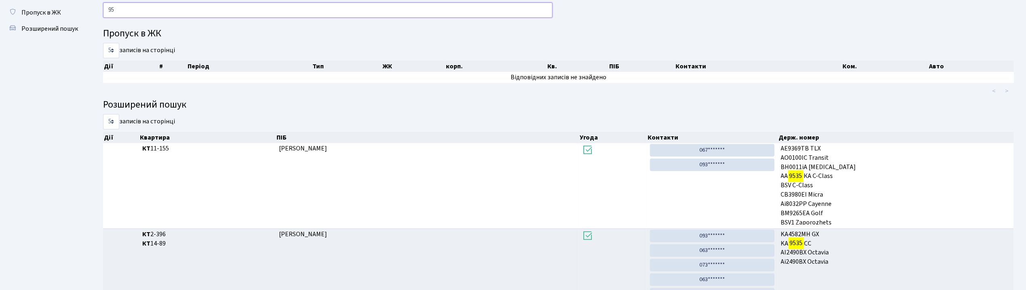
type input "9"
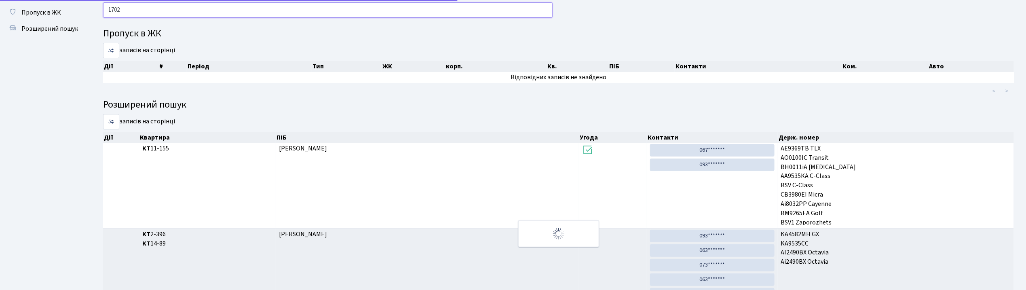
scroll to position [0, 0]
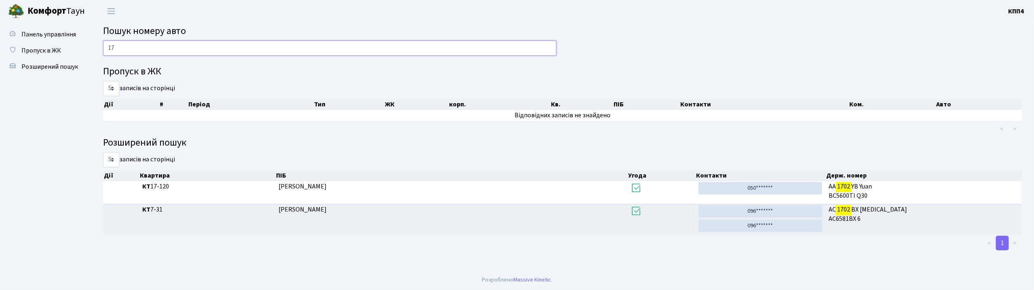
type input "1"
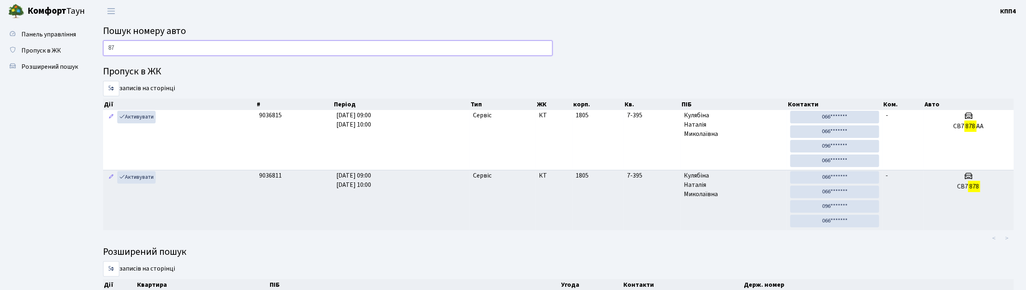
type input "8"
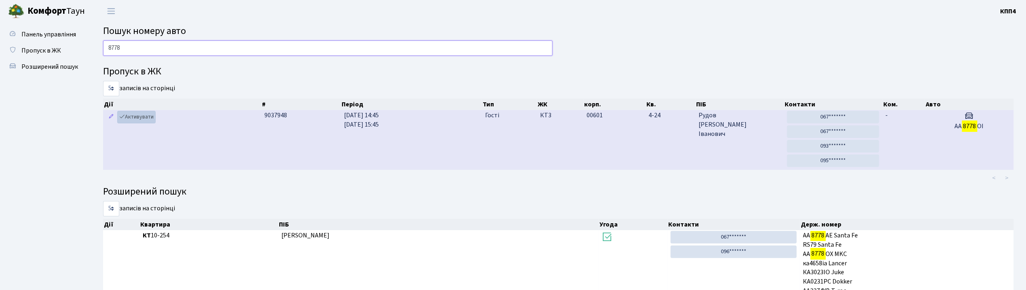
type input "8778"
click at [151, 118] on link "Активувати" at bounding box center [136, 117] width 38 height 13
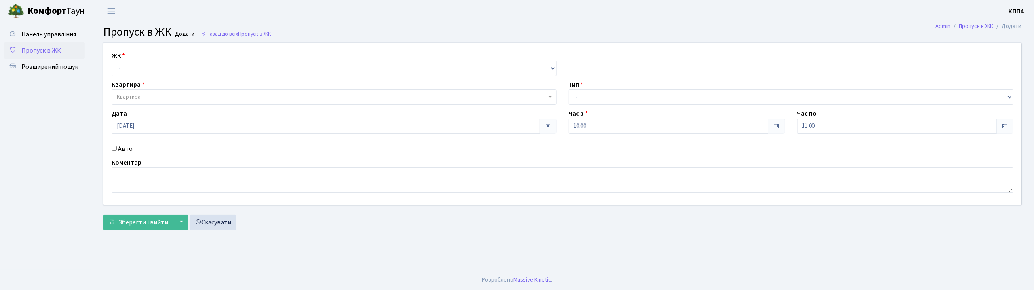
click at [116, 148] on input "Авто" at bounding box center [114, 148] width 5 height 5
checkbox input "true"
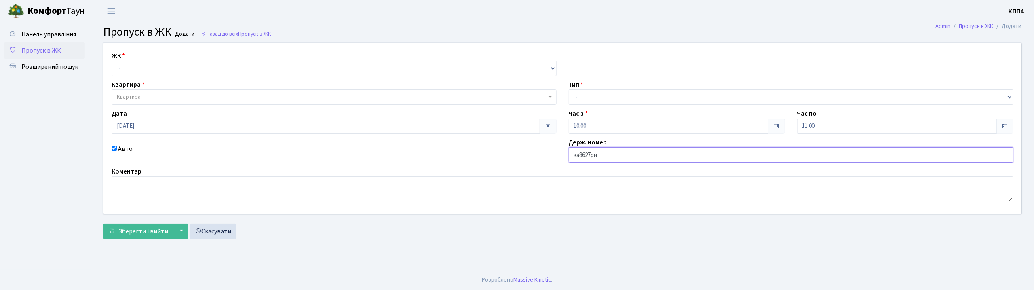
click at [579, 156] on input "ка8627рн" at bounding box center [791, 154] width 445 height 15
click at [602, 157] on input "КА8627рн" at bounding box center [791, 154] width 445 height 15
type input "КА8627РН"
click at [218, 69] on select "- КТ, вул. Регенераторна, 4 КТ2, просп. [STREET_ADDRESS] [STREET_ADDRESS] [PERS…" at bounding box center [334, 68] width 445 height 15
select select "271"
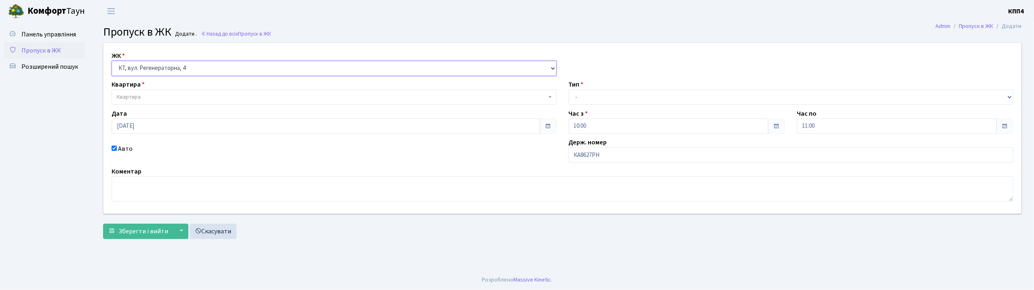
click at [112, 61] on select "- КТ, вул. Регенераторна, 4 КТ2, просп. [STREET_ADDRESS] [STREET_ADDRESS] [PERS…" at bounding box center [334, 68] width 445 height 15
select select
click at [215, 95] on span "Квартира" at bounding box center [332, 97] width 430 height 8
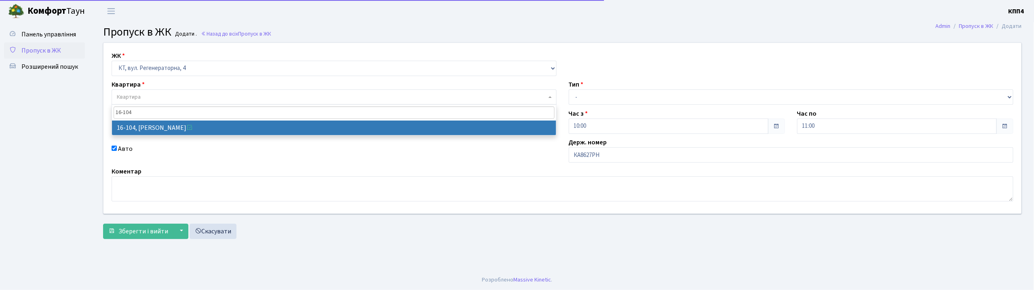
type input "16-104"
select select "8665"
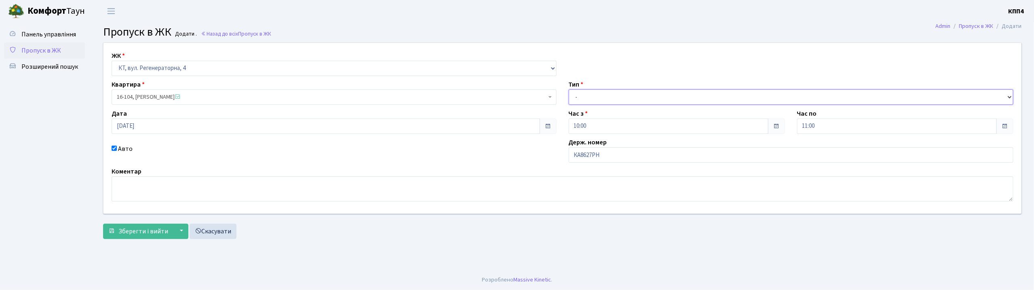
drag, startPoint x: 605, startPoint y: 99, endPoint x: 604, endPoint y: 104, distance: 5.8
click at [605, 99] on select "- Доставка Таксі Гості Сервіс" at bounding box center [791, 96] width 445 height 15
select select "3"
click at [569, 89] on select "- Доставка Таксі Гості Сервіс" at bounding box center [791, 96] width 445 height 15
click at [147, 232] on span "Зберегти і вийти" at bounding box center [143, 231] width 50 height 9
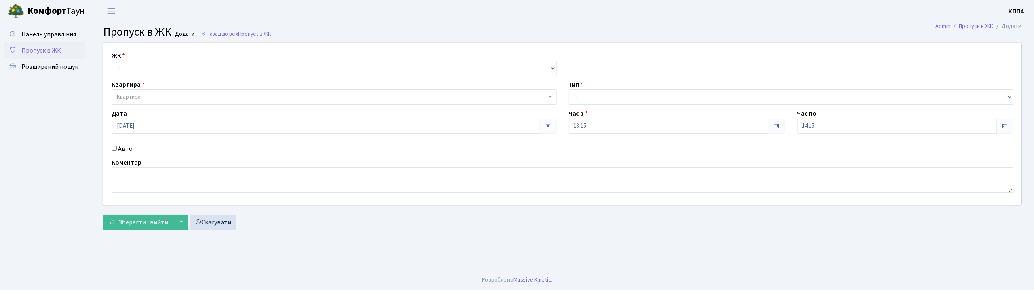
click at [114, 149] on input "Авто" at bounding box center [114, 148] width 5 height 5
checkbox input "true"
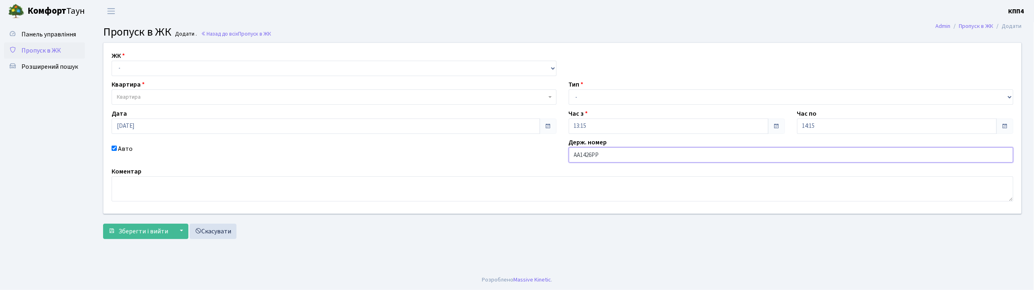
type input "АА1426РР"
drag, startPoint x: 169, startPoint y: 70, endPoint x: 167, endPoint y: 75, distance: 5.3
click at [169, 70] on select "- КТ, вул. Регенераторна, 4 КТ2, просп. [STREET_ADDRESS] [STREET_ADDRESS] [PERS…" at bounding box center [334, 68] width 445 height 15
select select "271"
click at [112, 61] on select "- КТ, вул. Регенераторна, 4 КТ2, просп. [STREET_ADDRESS] [STREET_ADDRESS] [PERS…" at bounding box center [334, 68] width 445 height 15
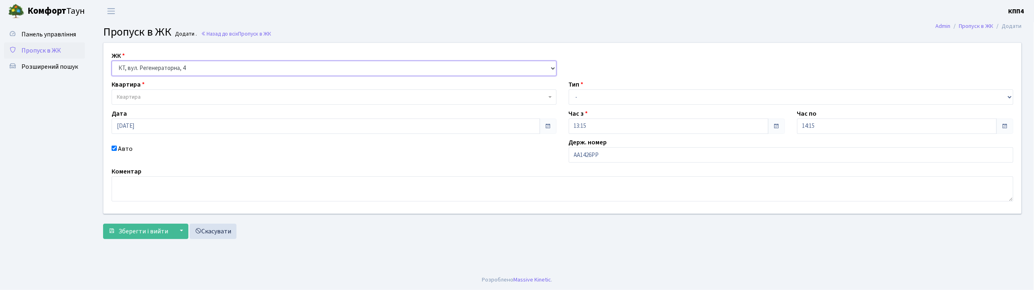
select select
click at [162, 96] on span "Квартира" at bounding box center [332, 97] width 430 height 8
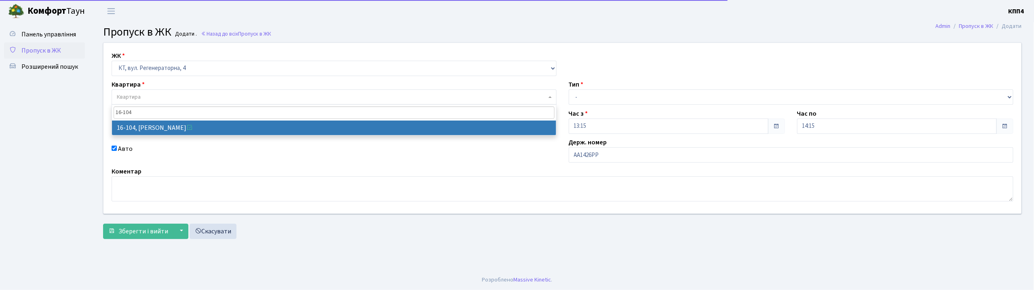
type input "16-104"
select select "8665"
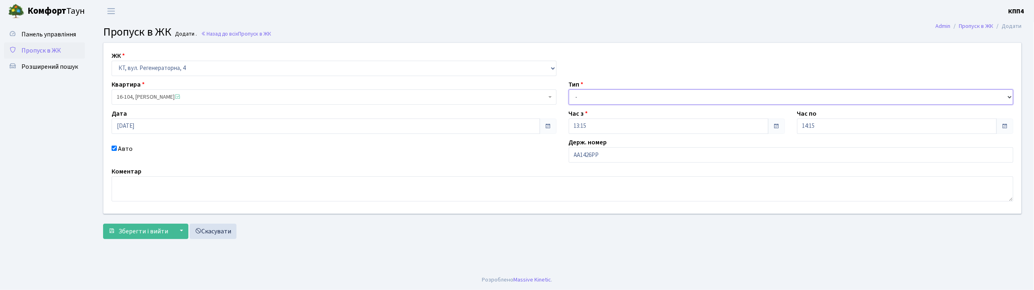
drag, startPoint x: 650, startPoint y: 91, endPoint x: 650, endPoint y: 97, distance: 6.9
click at [650, 91] on select "- Доставка Таксі Гості Сервіс" at bounding box center [791, 96] width 445 height 15
select select "2"
click at [569, 89] on select "- Доставка Таксі Гості Сервіс" at bounding box center [791, 96] width 445 height 15
click at [135, 236] on button "Зберегти і вийти" at bounding box center [138, 231] width 70 height 15
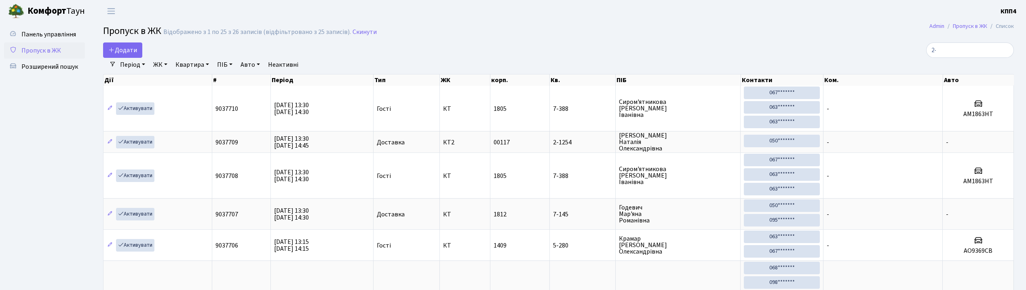
select select "25"
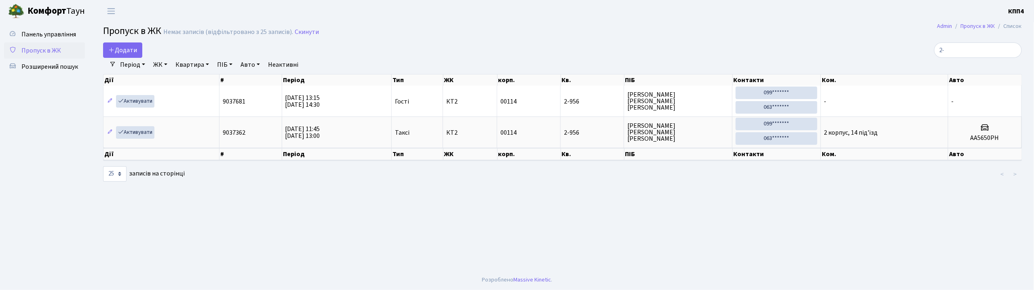
type input "2"
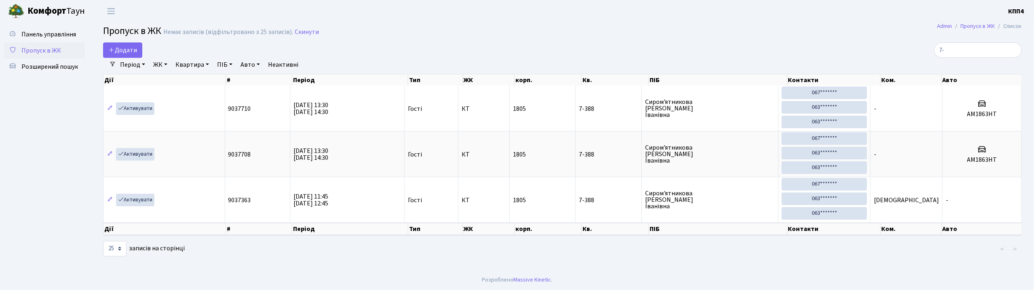
type input "7"
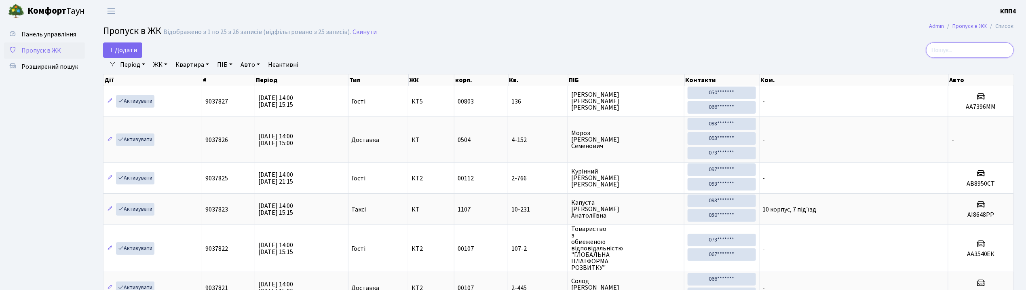
click at [961, 52] on input "search" at bounding box center [970, 49] width 88 height 15
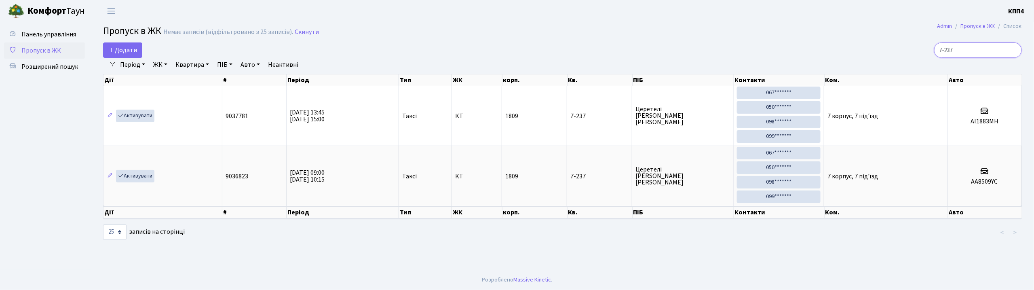
type input "7-237"
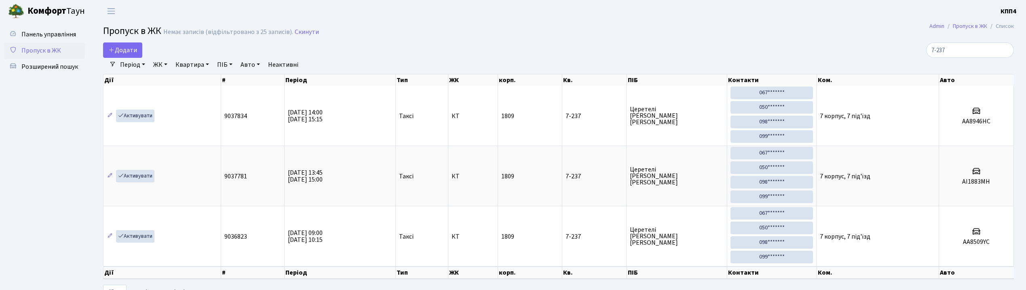
select select "25"
click at [970, 41] on main "Admin Пропуск в ЖК Список Пропуск в ЖК Немає записів (відфільтровано з 25 запис…" at bounding box center [558, 161] width 935 height 279
click at [980, 52] on input "7-237" at bounding box center [970, 49] width 88 height 15
type input "7"
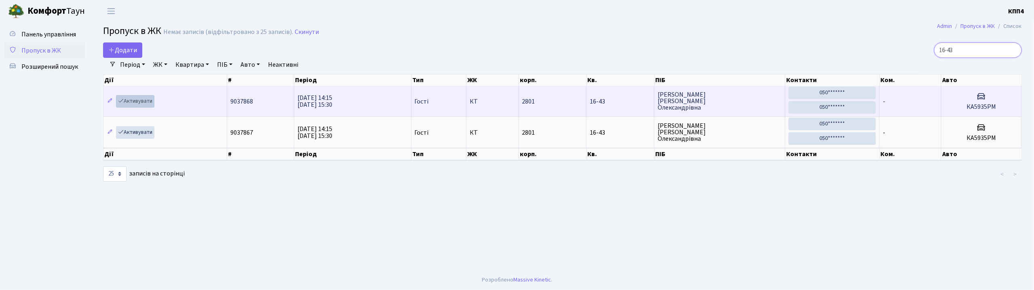
type input "16-43"
click at [126, 102] on link "Активувати" at bounding box center [135, 101] width 38 height 13
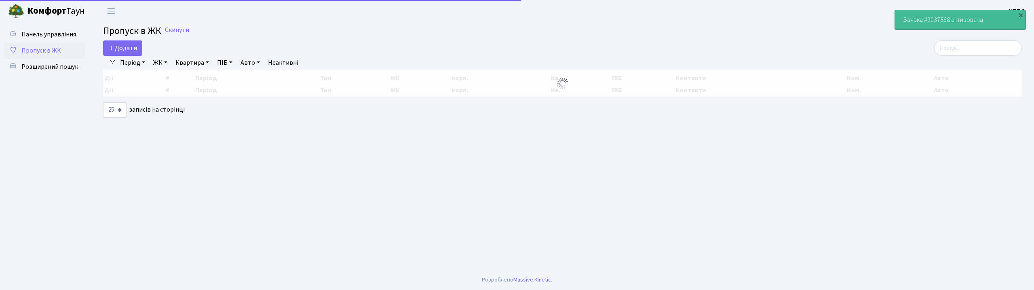
select select "25"
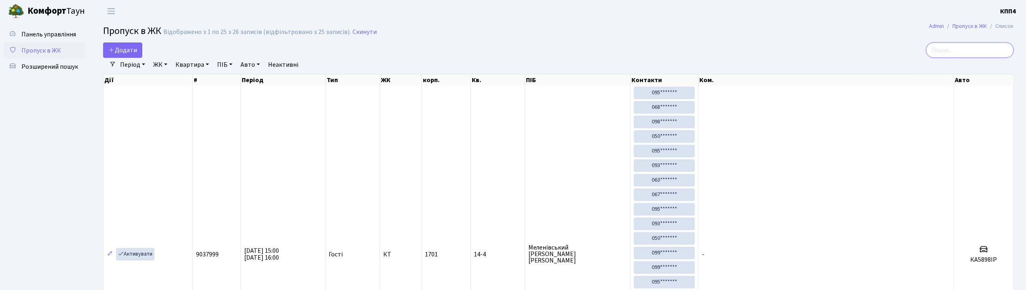
click at [992, 51] on input "search" at bounding box center [970, 49] width 88 height 15
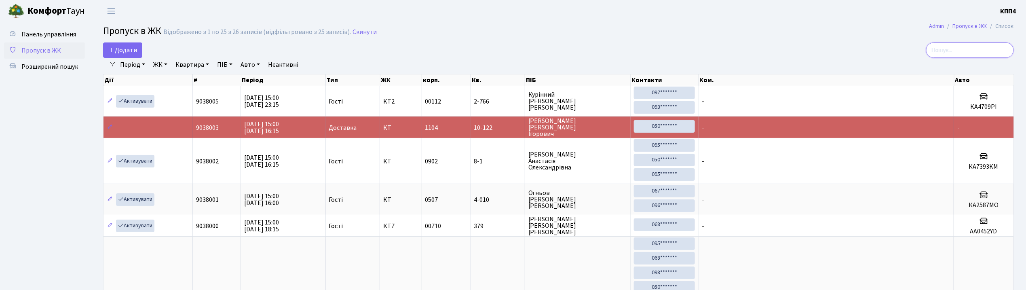
click at [974, 52] on input "search" at bounding box center [970, 49] width 88 height 15
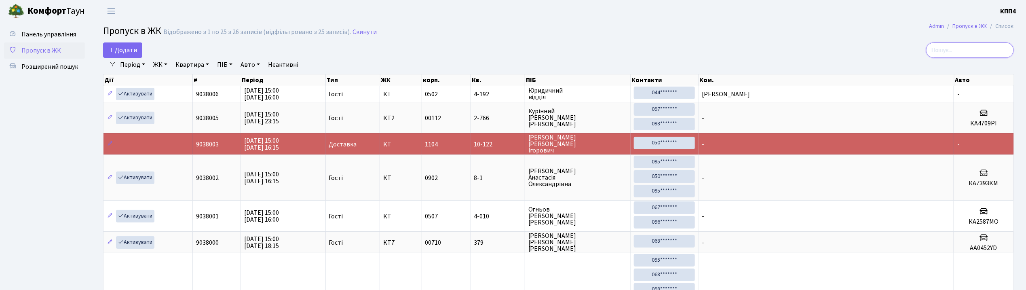
click at [967, 47] on input "search" at bounding box center [970, 49] width 88 height 15
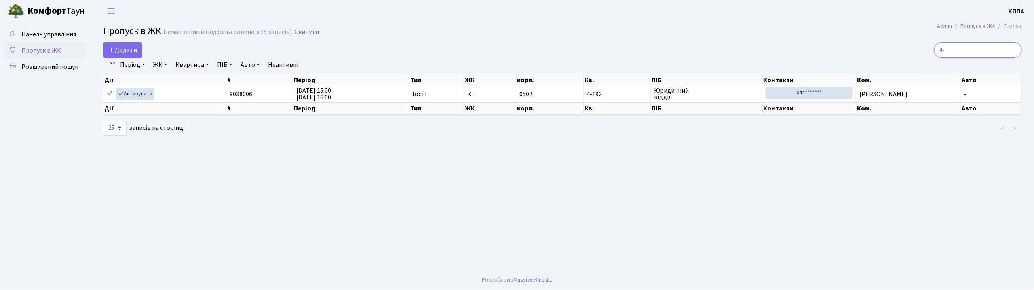
type input "4"
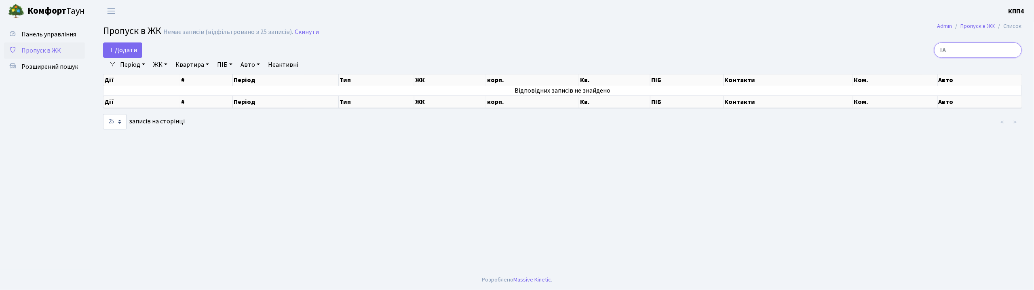
type input "Т"
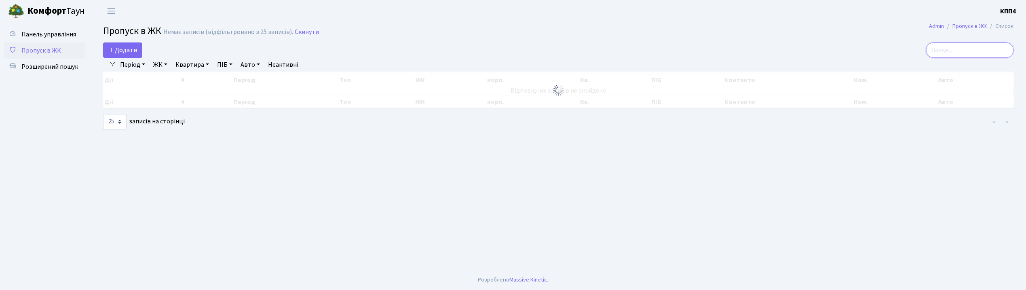
type input "Ю"
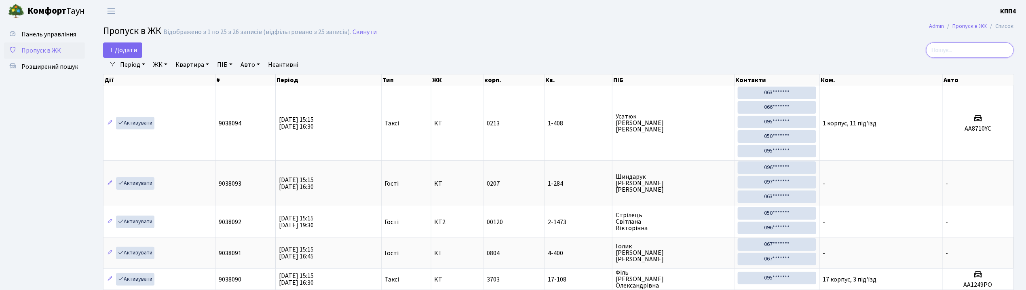
click at [984, 52] on input "search" at bounding box center [970, 49] width 88 height 15
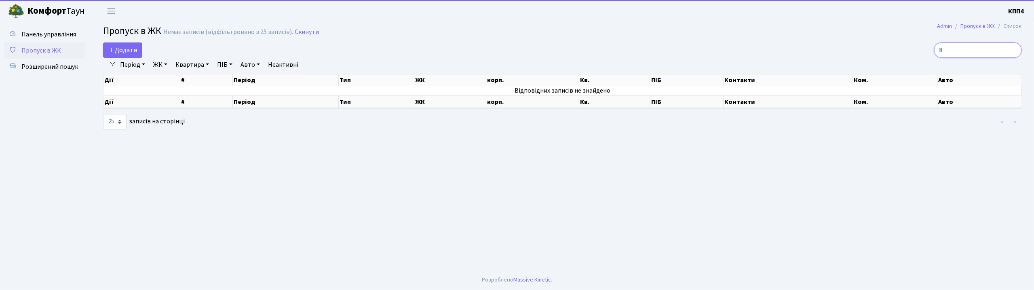
type input "8"
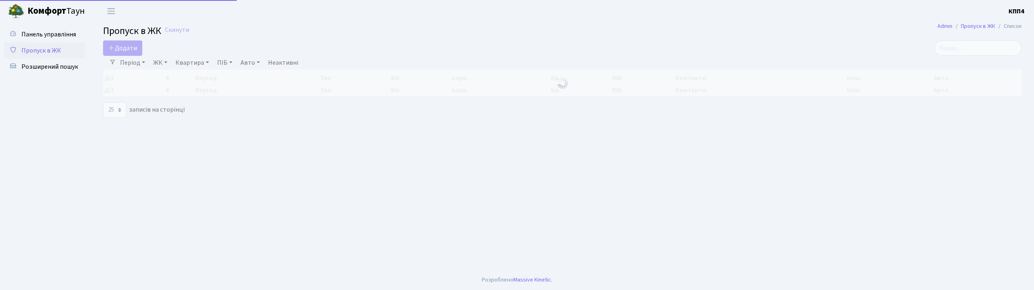
select select "25"
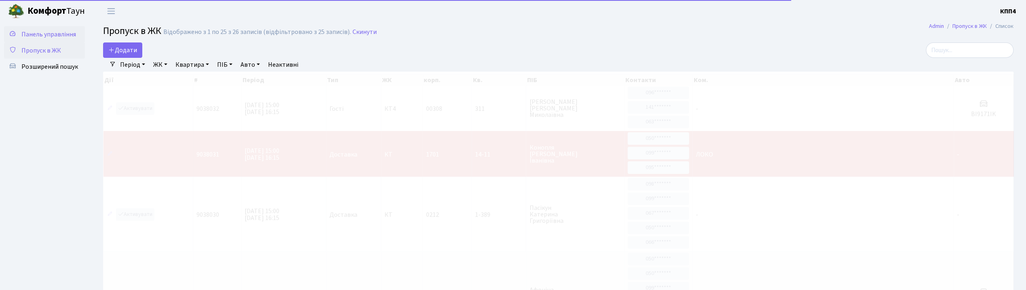
click at [47, 34] on span "Панель управління" at bounding box center [48, 34] width 55 height 9
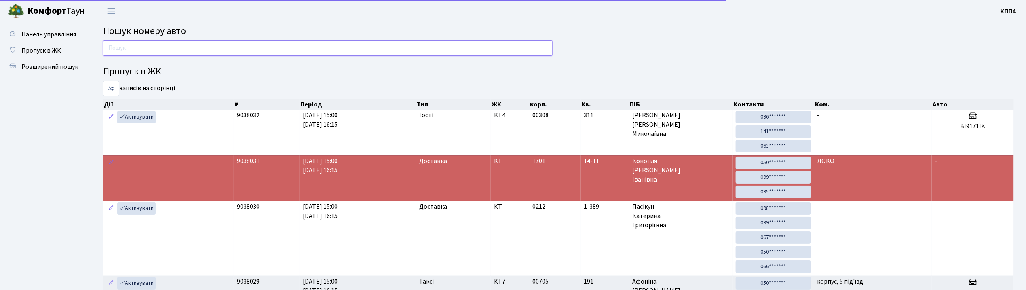
drag, startPoint x: 168, startPoint y: 49, endPoint x: 182, endPoint y: 49, distance: 13.8
click at [168, 49] on input "text" at bounding box center [328, 47] width 450 height 15
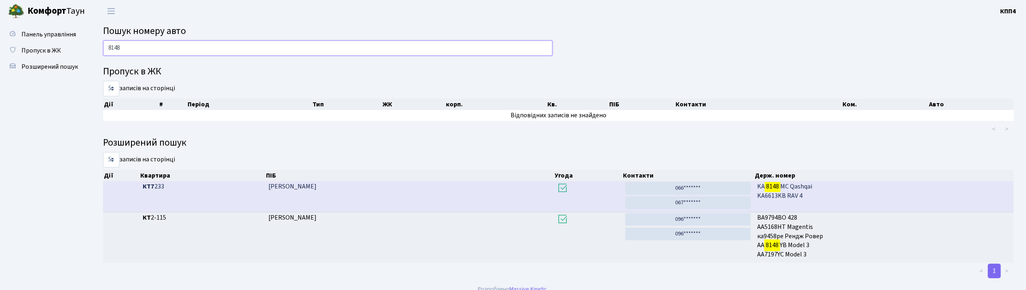
scroll to position [10, 0]
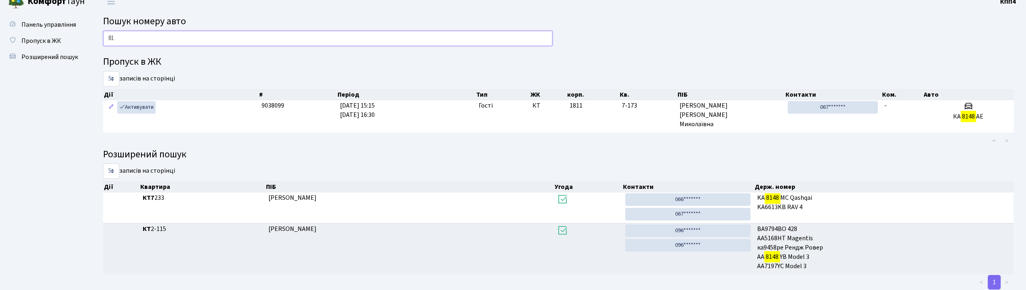
type input "8"
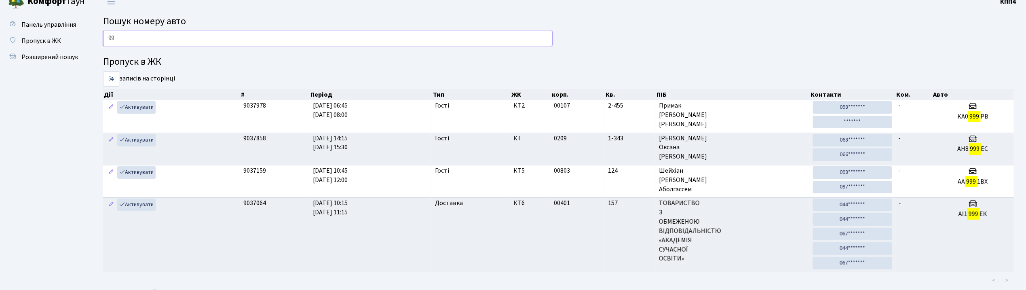
type input "9"
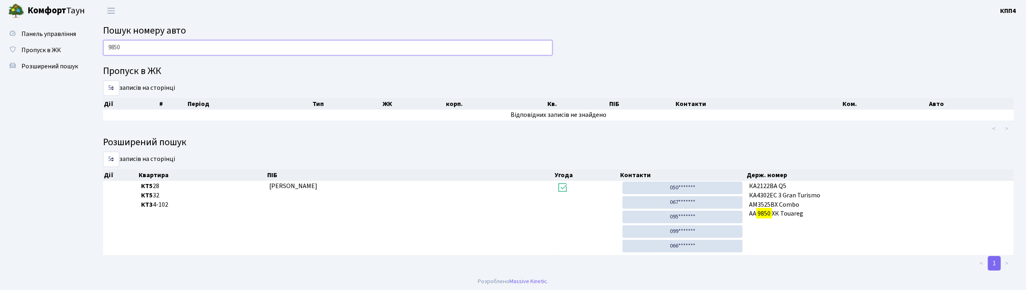
scroll to position [0, 0]
type input "9"
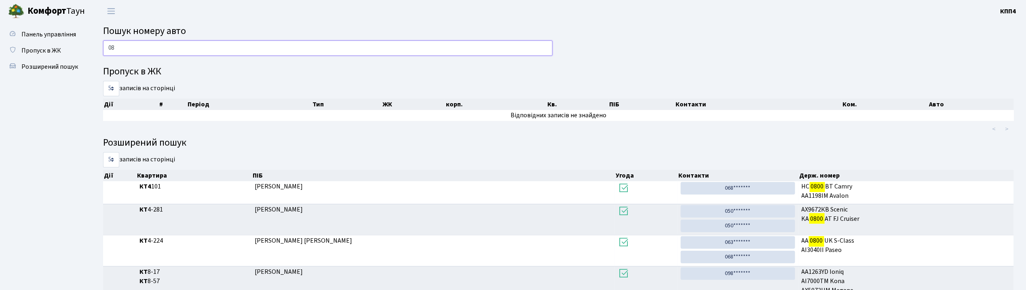
type input "0"
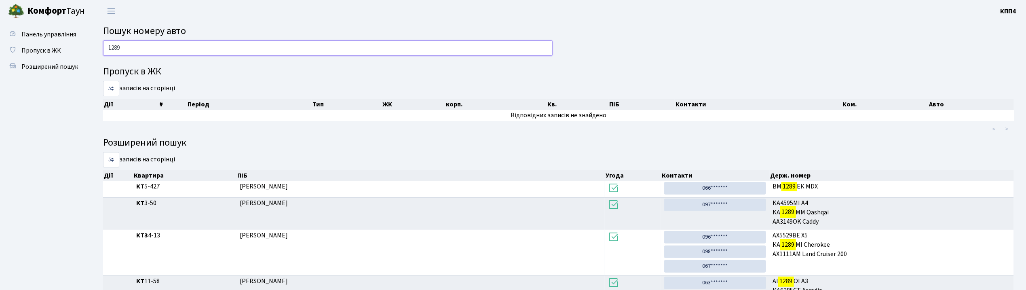
click at [224, 49] on input "1289" at bounding box center [328, 47] width 450 height 15
click at [220, 44] on input "1289" at bounding box center [328, 47] width 450 height 15
type input "1"
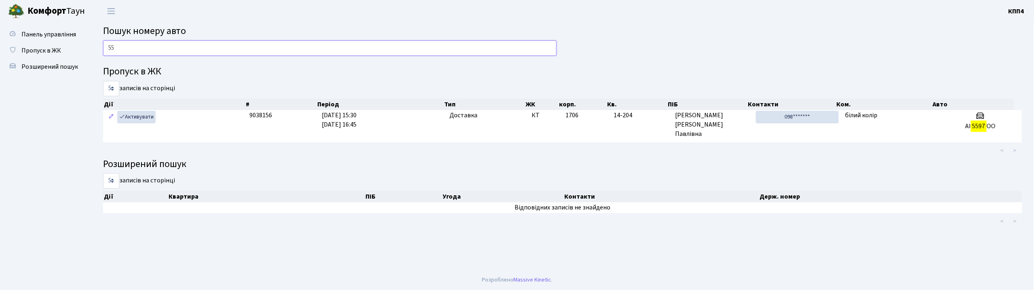
type input "5"
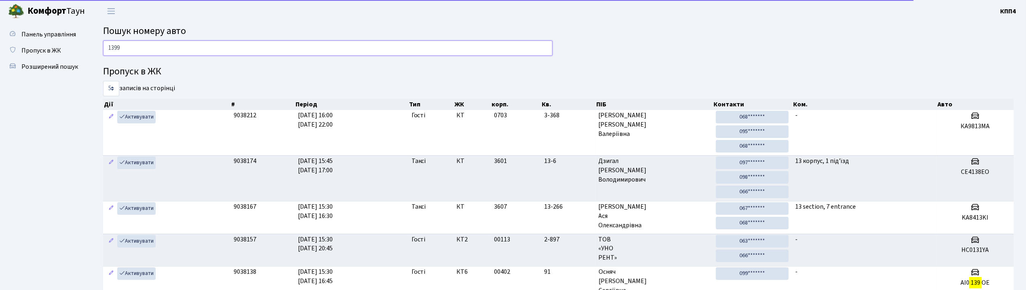
type input "1399"
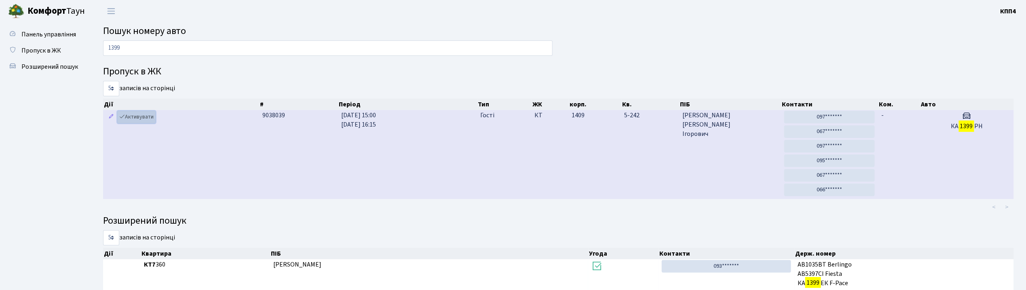
click at [147, 115] on link "Активувати" at bounding box center [136, 117] width 38 height 13
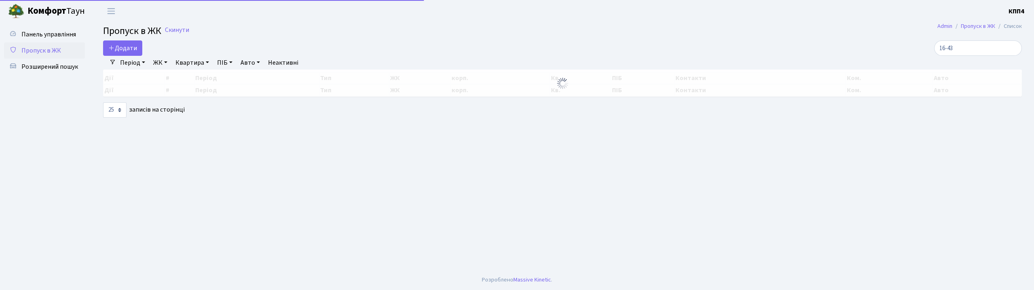
select select "25"
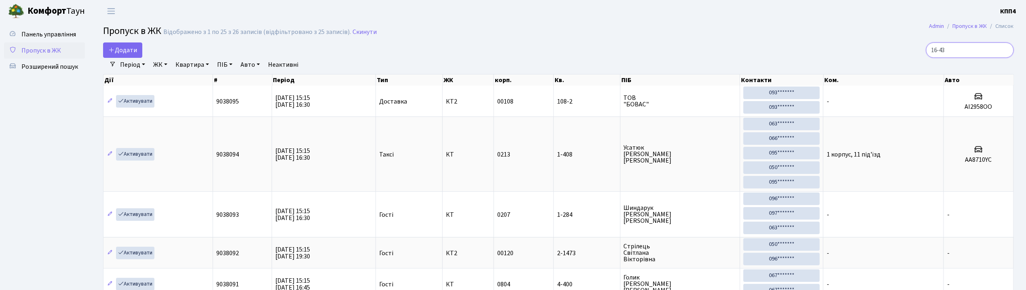
click at [963, 46] on input "16-43" at bounding box center [970, 49] width 88 height 15
type input "1"
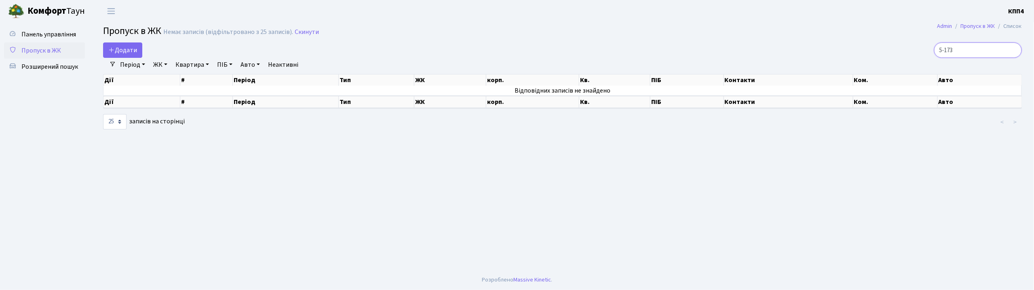
click at [969, 50] on input "5-173" at bounding box center [978, 49] width 88 height 15
type input "5"
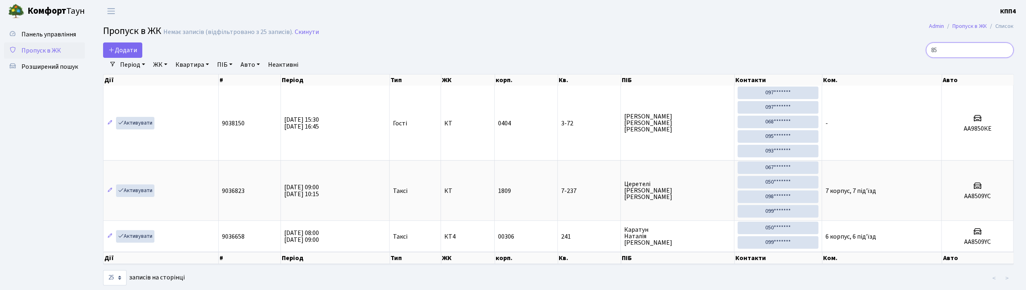
type input "8"
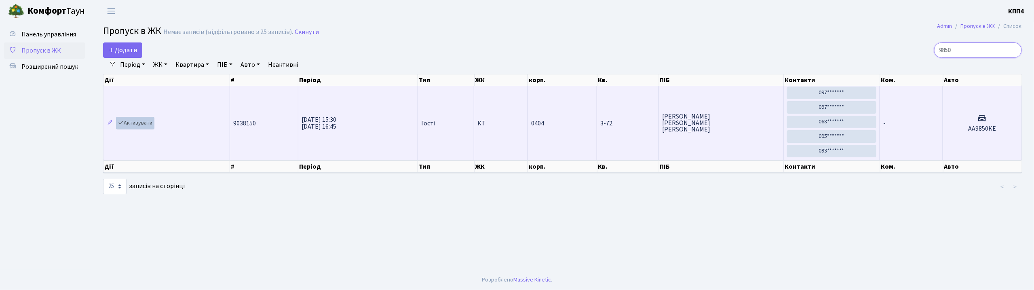
type input "9850"
click at [140, 127] on link "Активувати" at bounding box center [135, 123] width 38 height 13
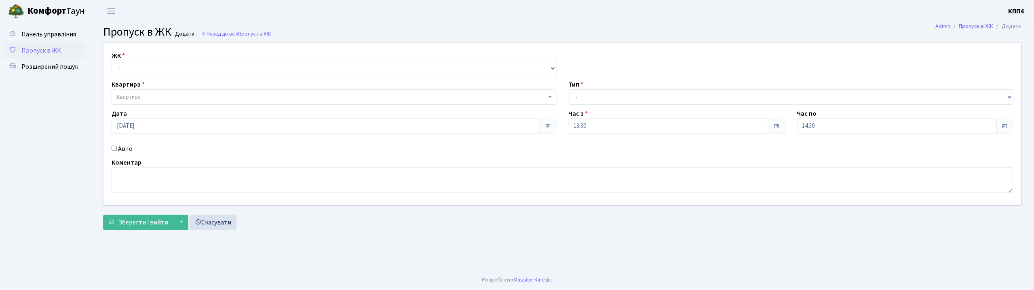
click at [112, 146] on input "Авто" at bounding box center [114, 148] width 5 height 5
checkbox input "true"
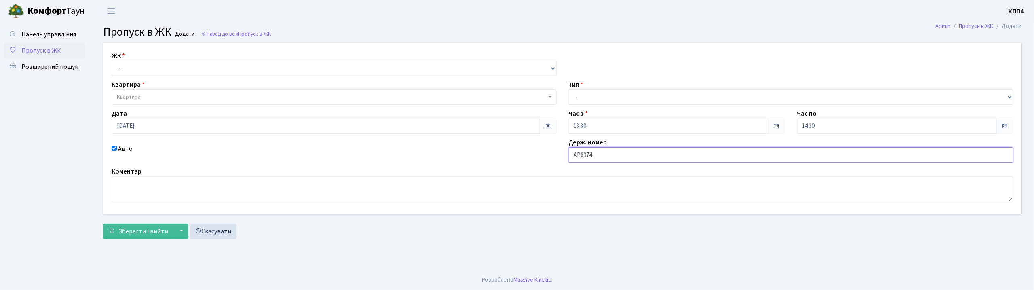
type input "АР6974ІС"
click at [198, 73] on select "- КТ, вул. Регенераторна, 4 КТ2, просп. [STREET_ADDRESS] [STREET_ADDRESS] [PERS…" at bounding box center [334, 68] width 445 height 15
select select "271"
click at [112, 61] on select "- КТ, вул. Регенераторна, 4 КТ2, просп. [STREET_ADDRESS] [STREET_ADDRESS] [PERS…" at bounding box center [334, 68] width 445 height 15
select select
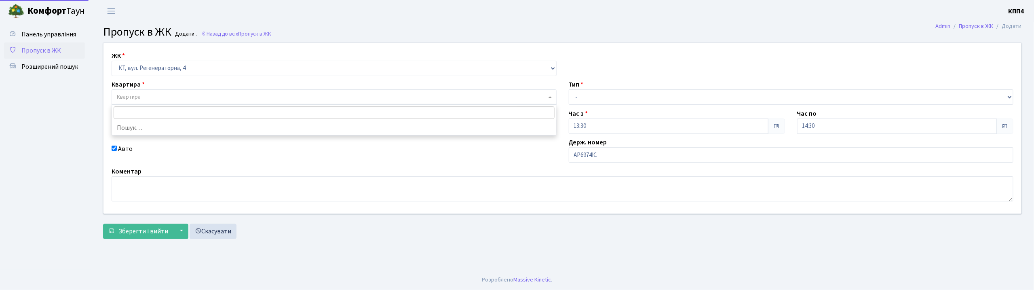
click at [199, 95] on span "Квартира" at bounding box center [332, 97] width 430 height 8
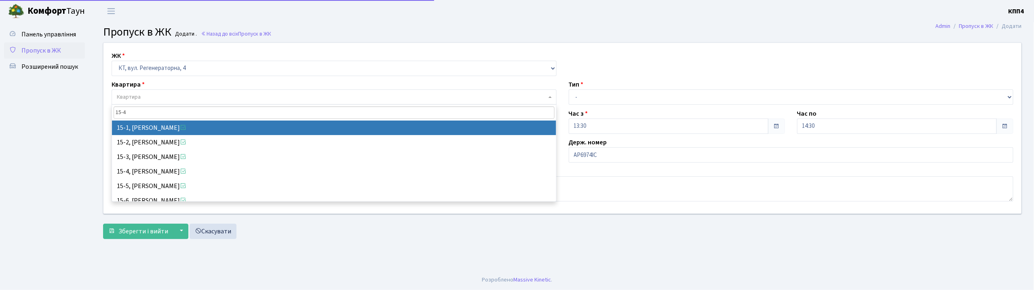
type input "15-47"
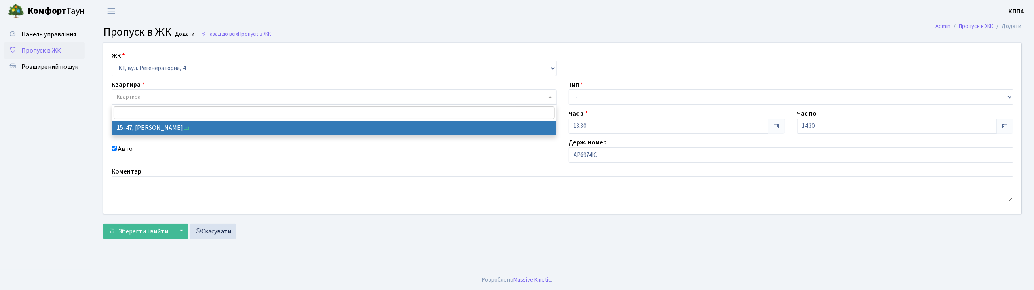
select select "8822"
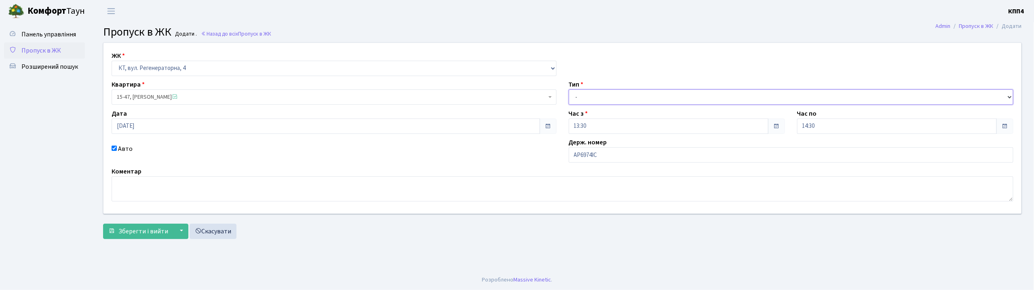
click at [615, 99] on select "- Доставка Таксі Гості Сервіс" at bounding box center [791, 96] width 445 height 15
select select "3"
click at [569, 89] on select "- Доставка Таксі Гості Сервіс" at bounding box center [791, 96] width 445 height 15
click at [121, 235] on span "Зберегти і вийти" at bounding box center [143, 231] width 50 height 9
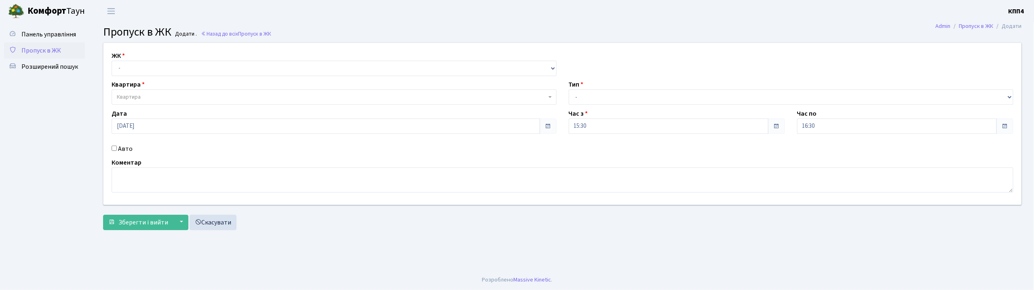
click at [114, 150] on input "Авто" at bounding box center [114, 148] width 5 height 5
checkbox input "true"
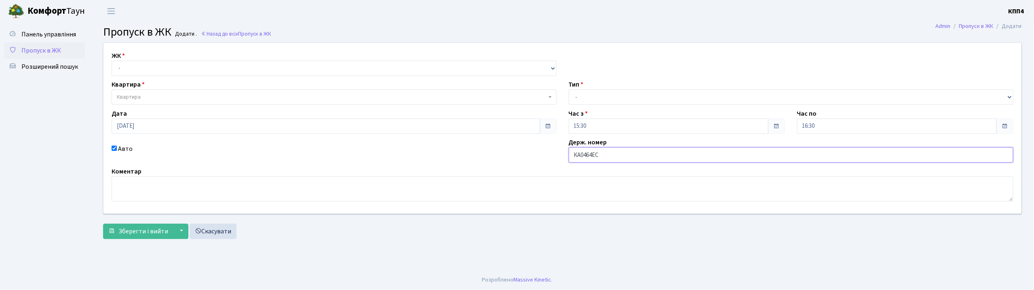
type input "КА0464ЕС"
click at [196, 70] on select "- КТ, вул. Регенераторна, 4 КТ2, просп. [STREET_ADDRESS] [STREET_ADDRESS] [PERS…" at bounding box center [334, 68] width 445 height 15
select select "271"
click at [112, 61] on select "- КТ, вул. Регенераторна, 4 КТ2, просп. [STREET_ADDRESS] [STREET_ADDRESS] [PERS…" at bounding box center [334, 68] width 445 height 15
select select
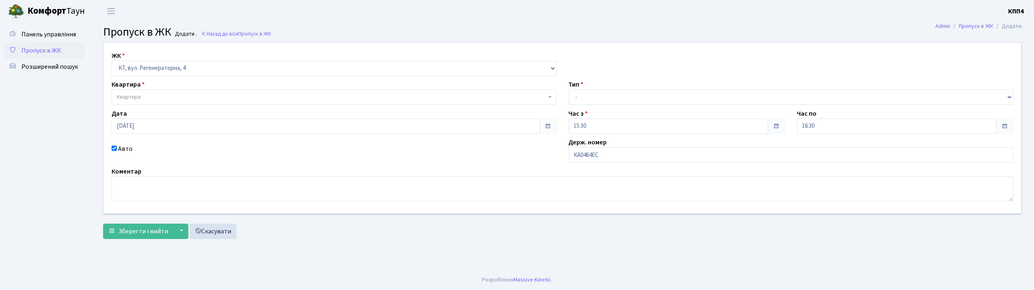
click at [180, 94] on span "Квартира" at bounding box center [332, 97] width 430 height 8
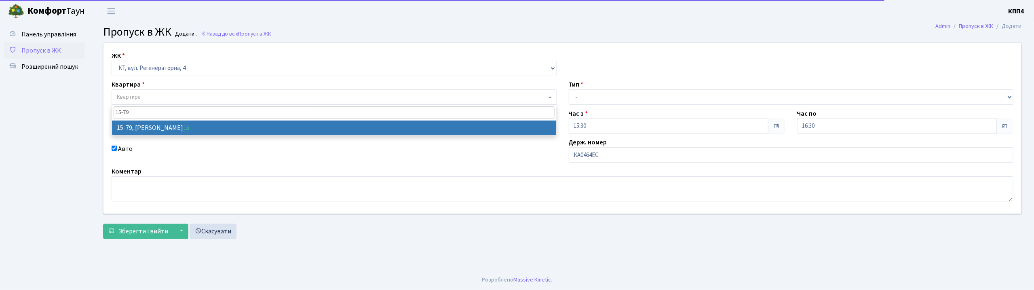
type input "15-79"
select select "8854"
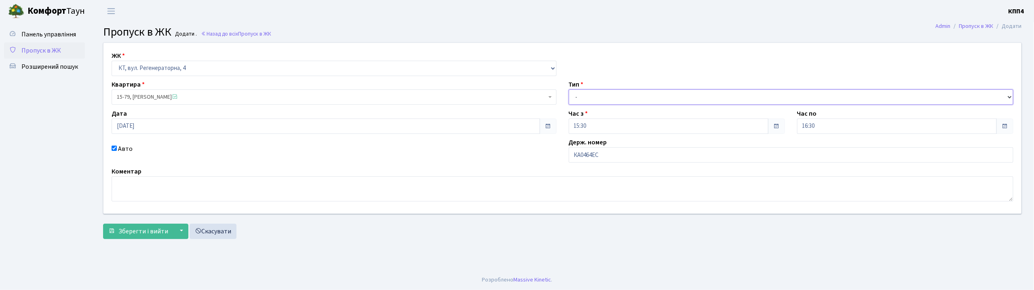
click at [589, 96] on select "- Доставка Таксі Гості Сервіс" at bounding box center [791, 96] width 445 height 15
select select "1"
click at [569, 89] on select "- Доставка Таксі Гості Сервіс" at bounding box center [791, 96] width 445 height 15
click at [145, 230] on span "Зберегти і вийти" at bounding box center [143, 231] width 50 height 9
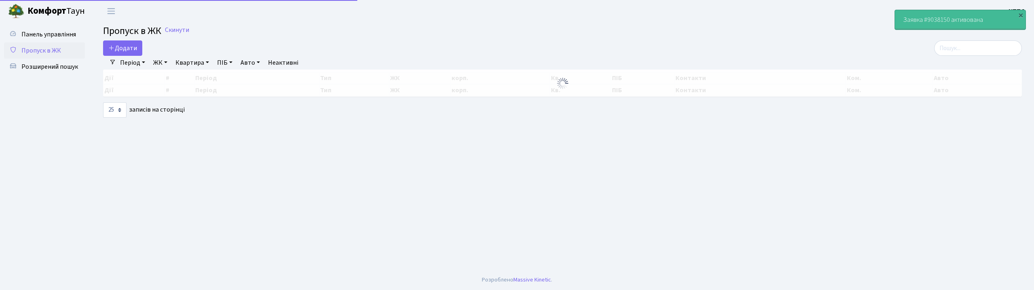
select select "25"
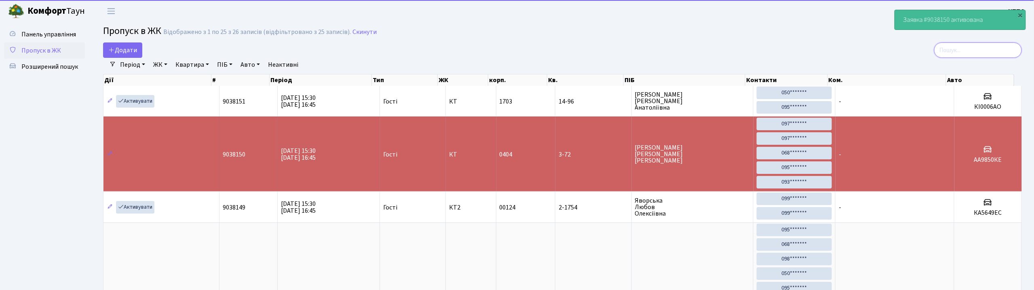
click at [966, 44] on input "search" at bounding box center [978, 49] width 88 height 15
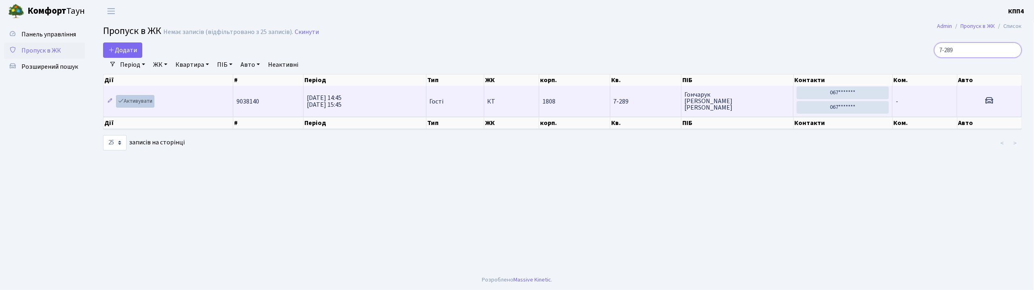
type input "7-289"
click at [148, 106] on link "Активувати" at bounding box center [135, 101] width 38 height 13
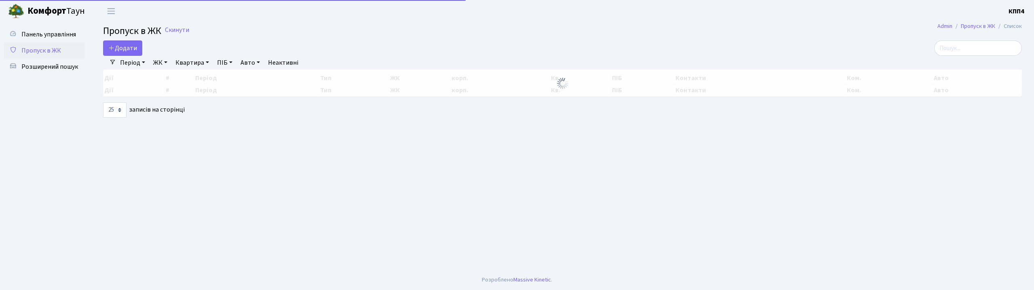
select select "25"
click at [976, 50] on input "search" at bounding box center [978, 47] width 88 height 15
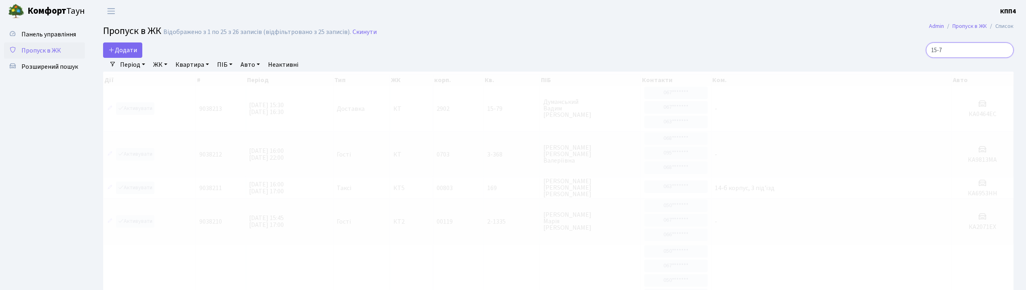
type input "15-79"
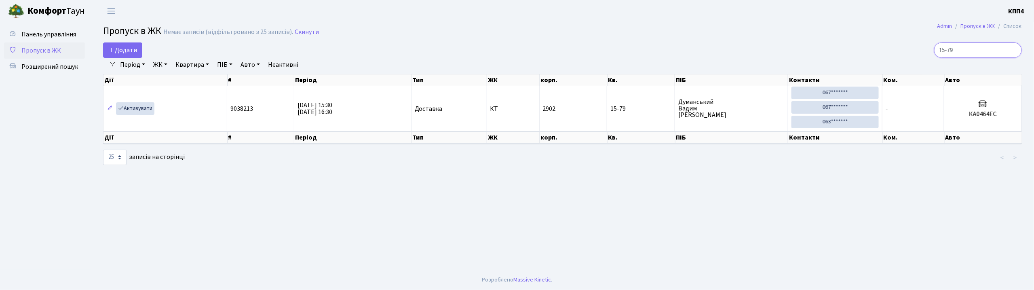
click at [1013, 49] on input "15-79" at bounding box center [978, 49] width 88 height 15
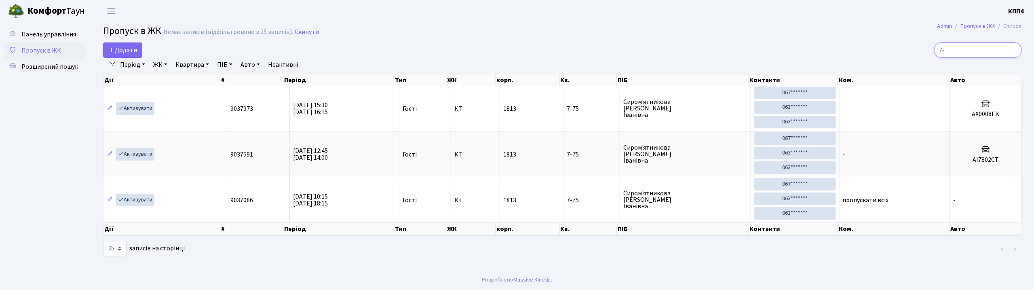
type input "7"
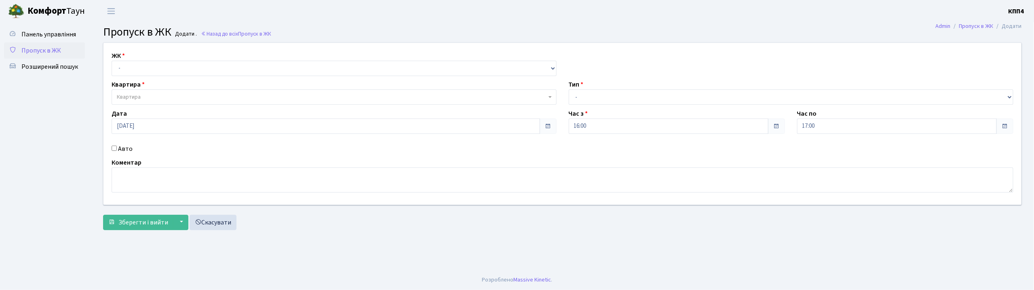
click at [115, 149] on input "Авто" at bounding box center [114, 148] width 5 height 5
checkbox input "true"
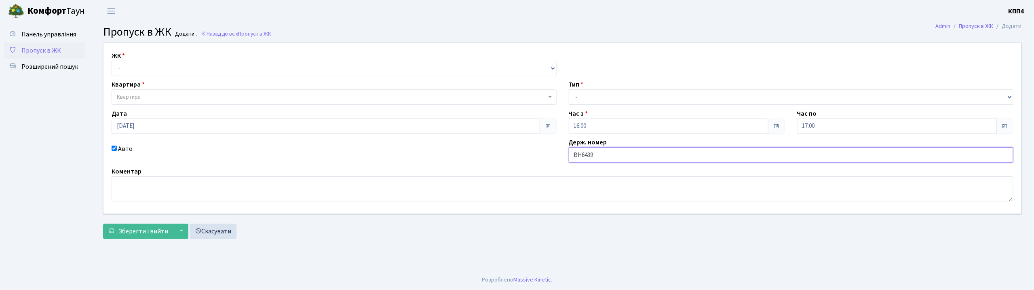
type input "ВН6439"
click at [256, 54] on div "ЖК - КТ, вул. Регенераторна, 4 КТ2, просп. [STREET_ADDRESS] [STREET_ADDRESS] [P…" at bounding box center [334, 63] width 457 height 25
click at [268, 69] on select "- КТ, вул. Регенераторна, 4 КТ2, просп. [STREET_ADDRESS] [STREET_ADDRESS] [PERS…" at bounding box center [334, 68] width 445 height 15
select select "271"
click at [112, 61] on select "- КТ, вул. Регенераторна, 4 КТ2, просп. [STREET_ADDRESS] [STREET_ADDRESS] [PERS…" at bounding box center [334, 68] width 445 height 15
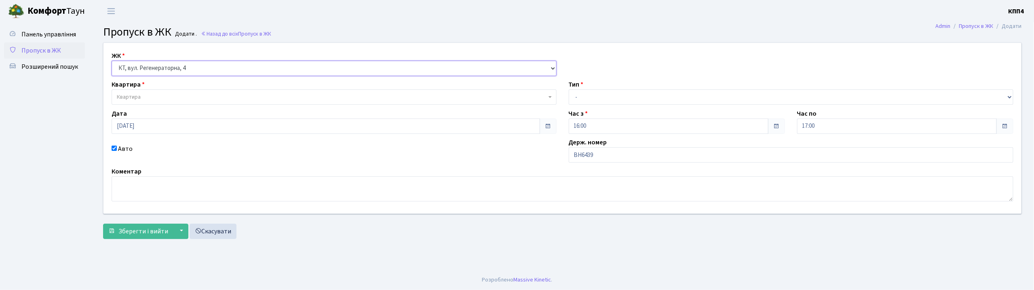
select select
click at [256, 98] on span "Квартира" at bounding box center [332, 97] width 430 height 8
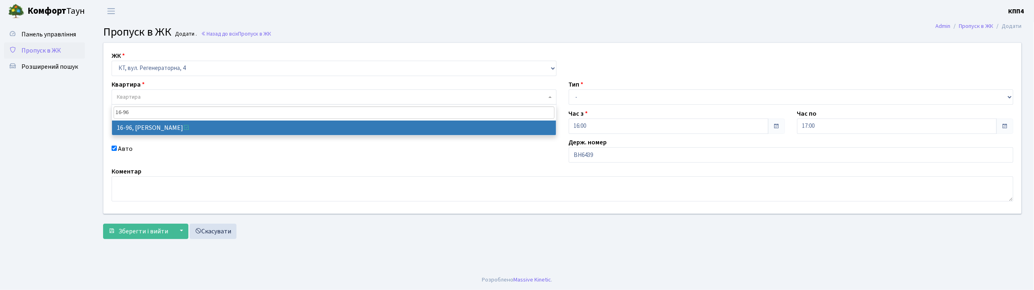
type input "16-96"
select select "8657"
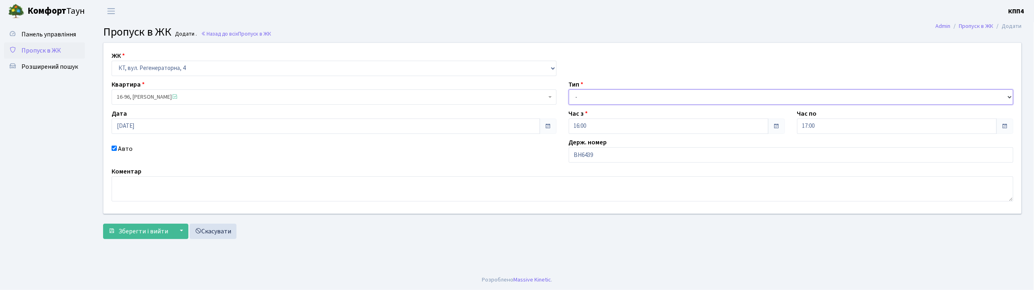
drag, startPoint x: 619, startPoint y: 96, endPoint x: 620, endPoint y: 103, distance: 7.0
click at [619, 96] on select "- Доставка Таксі Гості Сервіс" at bounding box center [791, 96] width 445 height 15
select select "3"
click at [569, 89] on select "- Доставка Таксі Гості Сервіс" at bounding box center [791, 96] width 445 height 15
click at [604, 156] on input "ВН6439" at bounding box center [791, 154] width 445 height 15
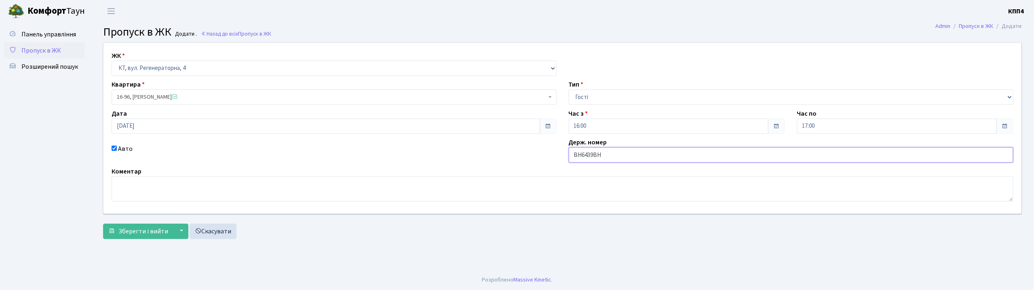
click at [597, 156] on input "ВН6439ВН" at bounding box center [791, 154] width 445 height 15
type input "ВН6439ОН"
click at [142, 231] on span "Зберегти і вийти" at bounding box center [143, 231] width 50 height 9
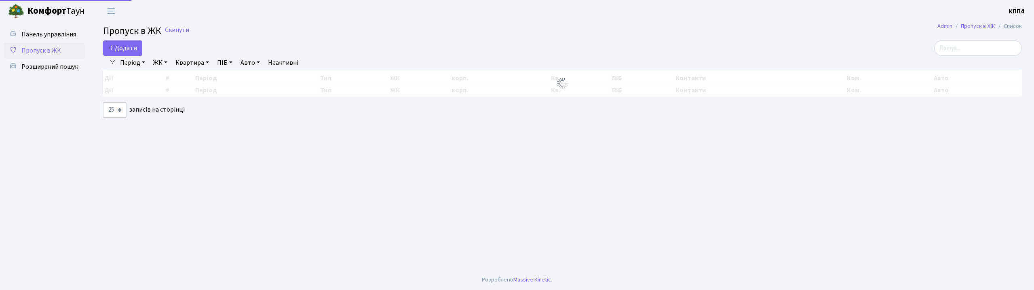
select select "25"
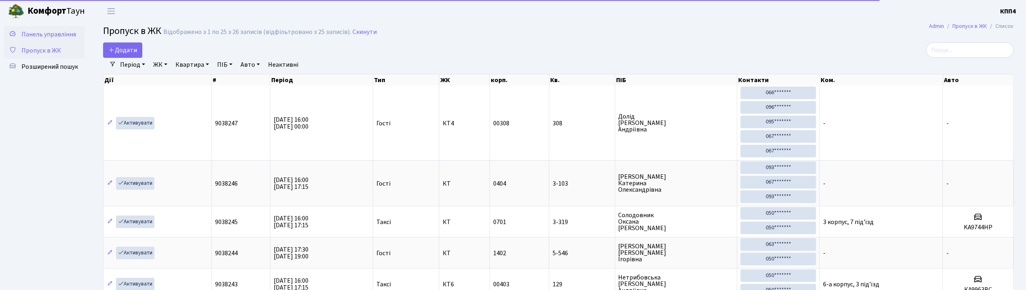
click at [57, 36] on span "Панель управління" at bounding box center [48, 34] width 55 height 9
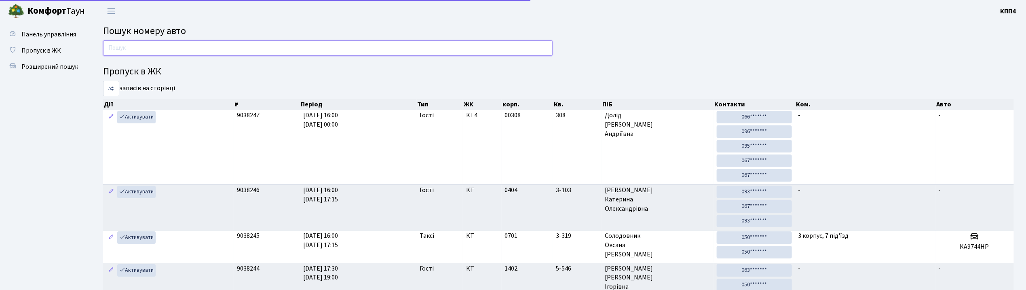
click at [195, 48] on input "text" at bounding box center [328, 47] width 450 height 15
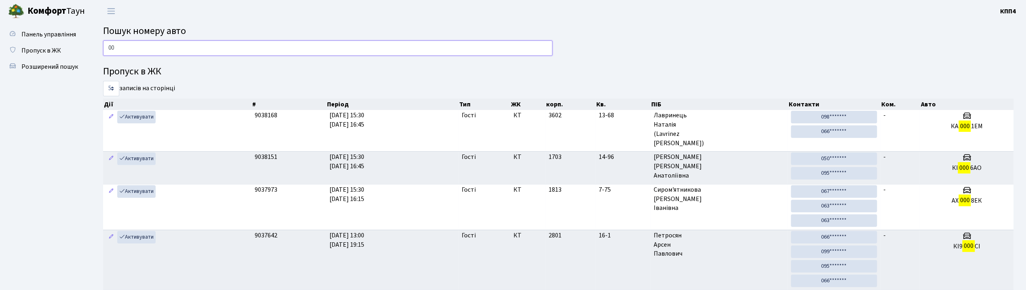
type input "0"
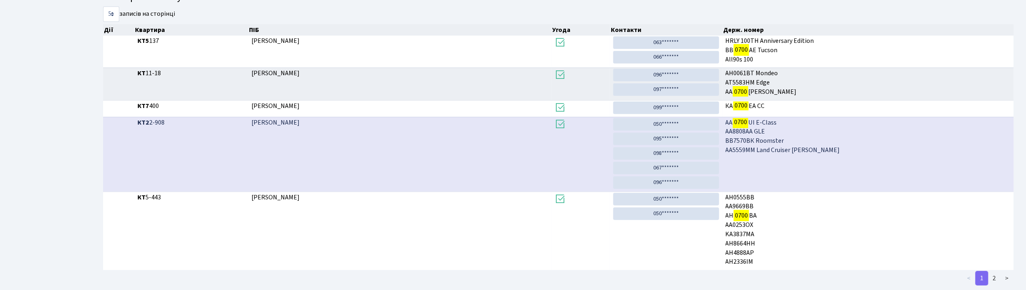
scroll to position [164, 0]
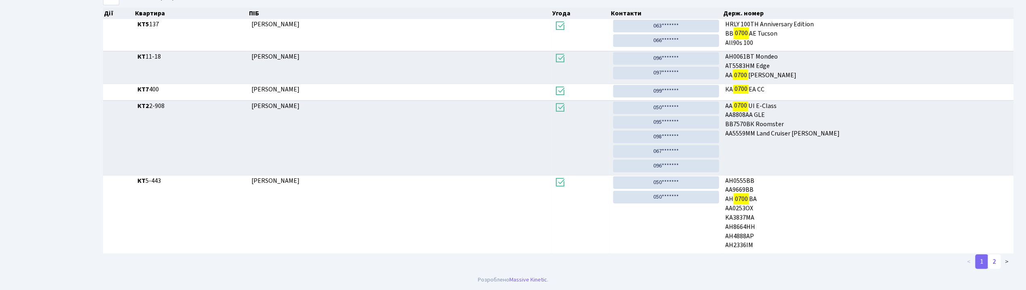
click at [995, 259] on link "2" at bounding box center [994, 261] width 13 height 15
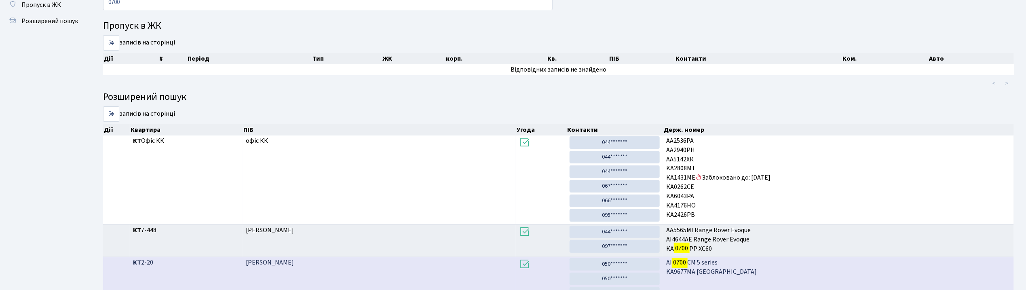
scroll to position [0, 0]
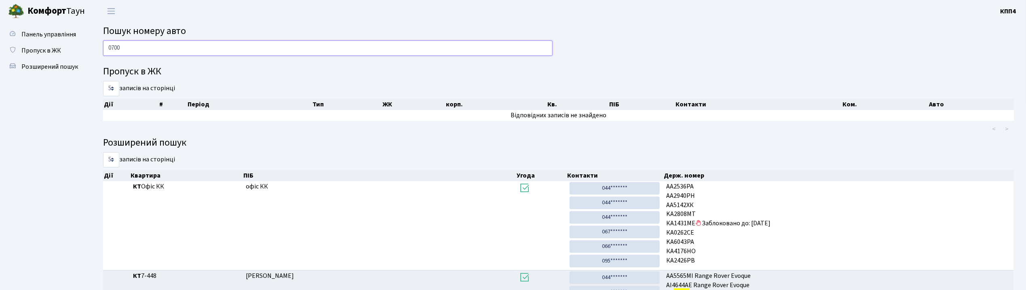
click at [221, 49] on input "0700" at bounding box center [328, 47] width 450 height 15
type input "0"
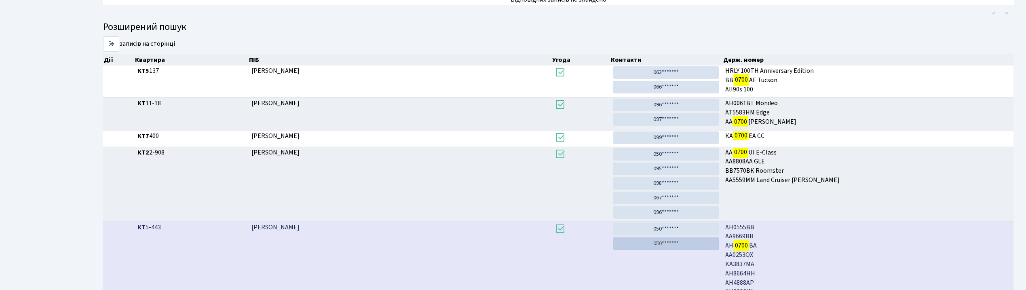
scroll to position [164, 0]
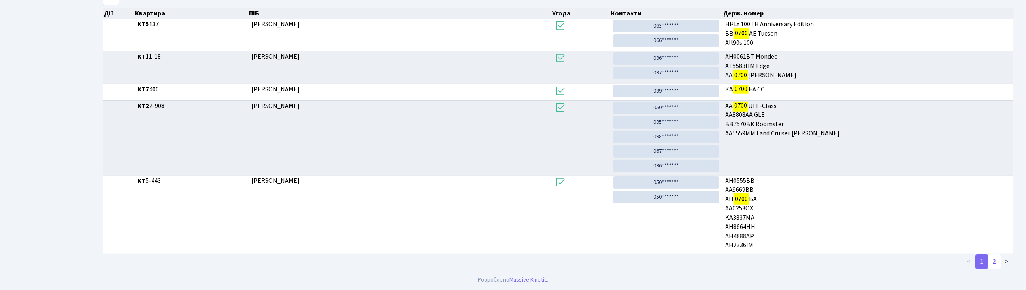
click at [995, 259] on link "2" at bounding box center [994, 261] width 13 height 15
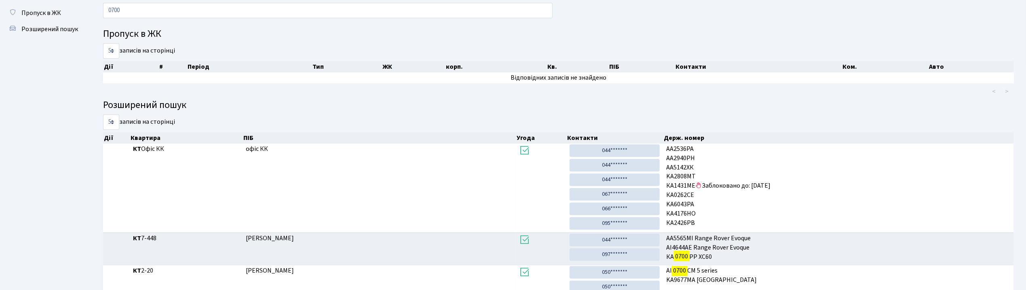
scroll to position [0, 0]
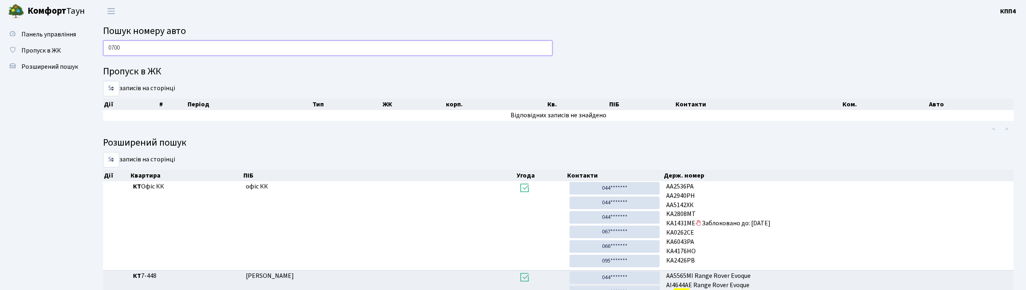
drag, startPoint x: 343, startPoint y: 42, endPoint x: 344, endPoint y: 37, distance: 5.4
click at [343, 41] on input "0700" at bounding box center [328, 47] width 450 height 15
type input "0"
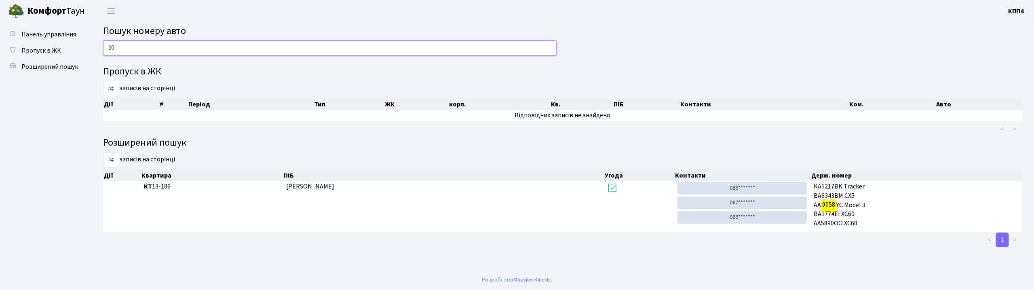
type input "9"
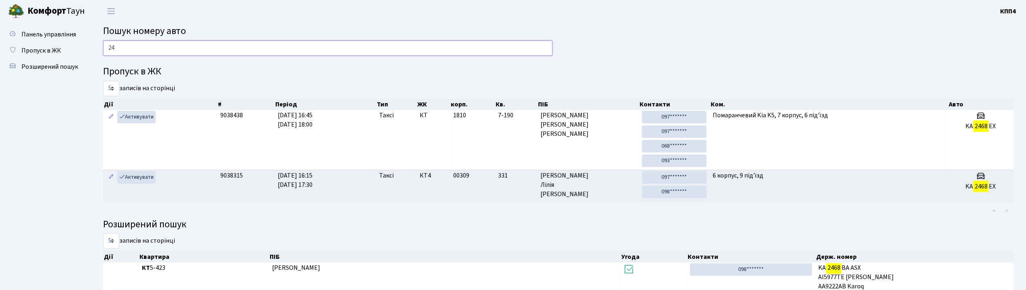
type input "2"
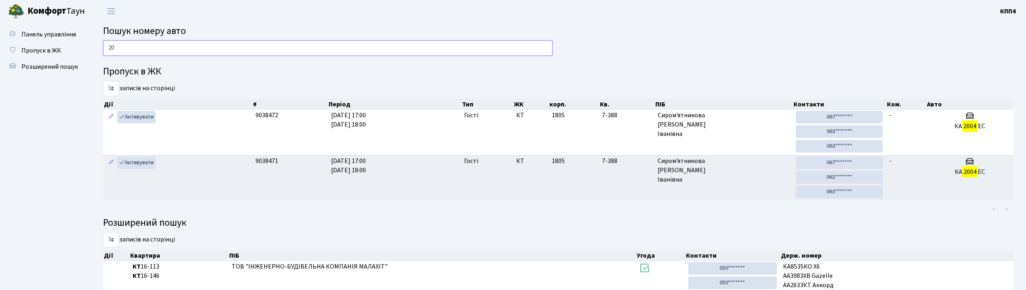
type input "2"
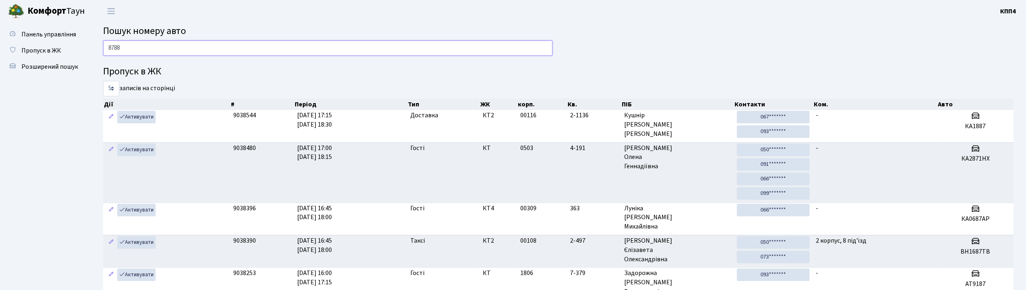
type input "8788"
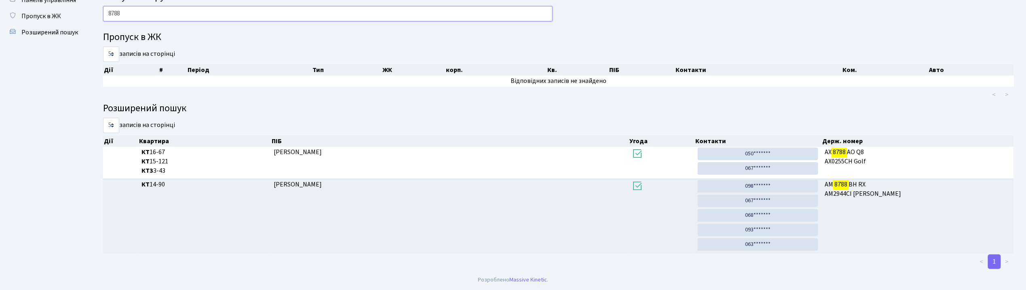
scroll to position [36, 0]
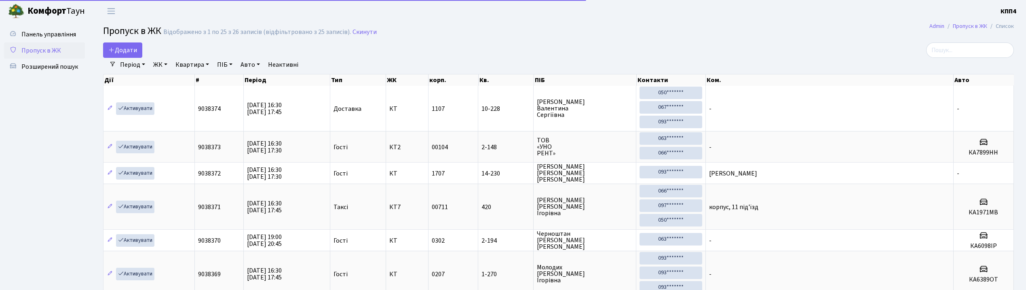
select select "25"
click at [955, 48] on input "search" at bounding box center [970, 49] width 88 height 15
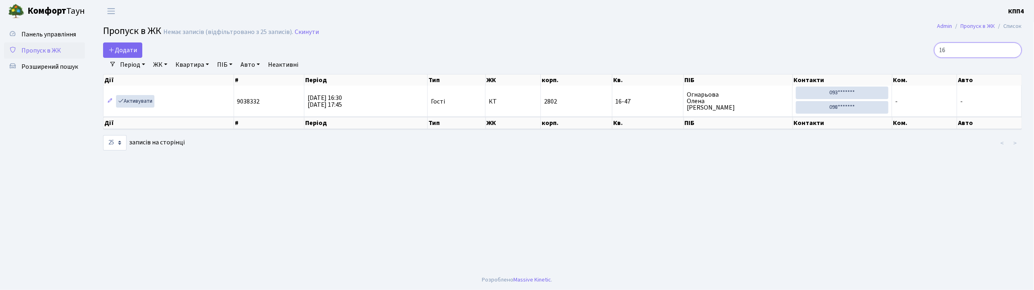
type input "1"
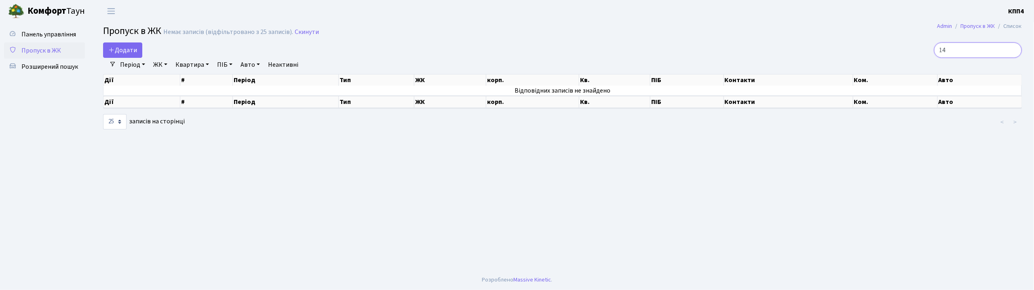
type input "1"
type input "7"
type input "2"
type input "1"
click at [951, 53] on input "7387" at bounding box center [978, 49] width 88 height 15
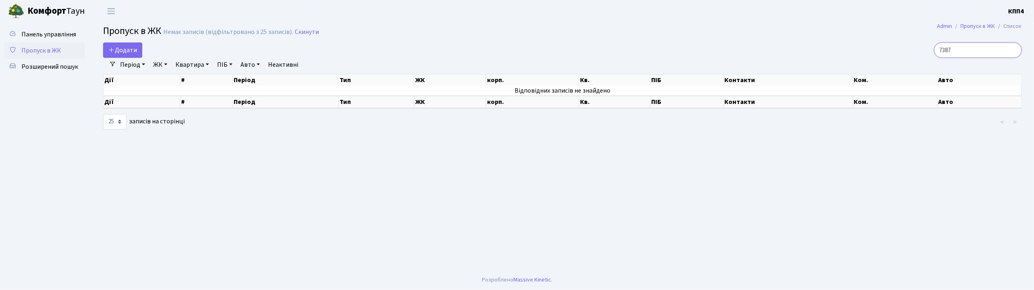
click at [953, 47] on input "7387" at bounding box center [978, 49] width 88 height 15
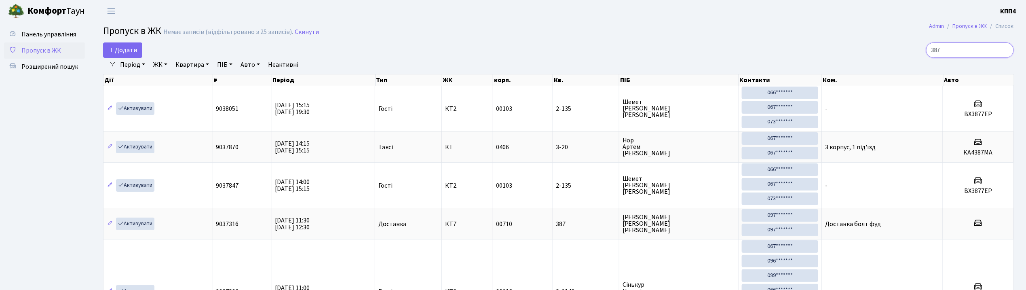
drag, startPoint x: 963, startPoint y: 53, endPoint x: 948, endPoint y: 40, distance: 19.3
click at [953, 48] on input "387" at bounding box center [970, 49] width 88 height 15
type input "3"
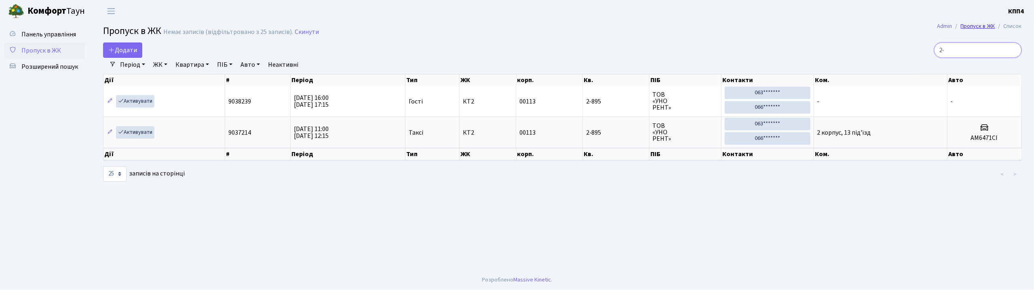
type input "2"
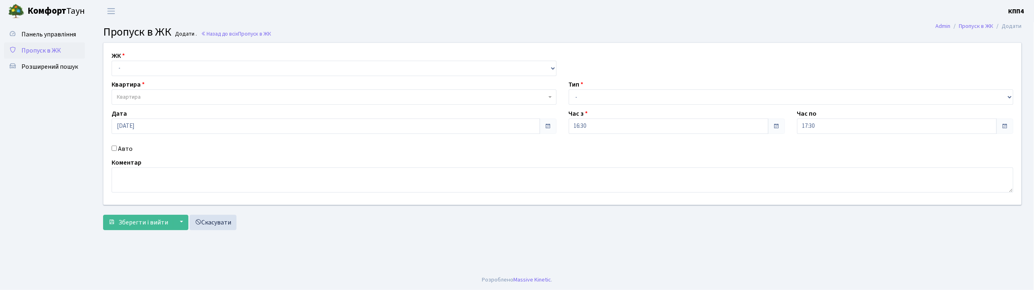
click at [112, 150] on input "Авто" at bounding box center [114, 148] width 5 height 5
checkbox input "true"
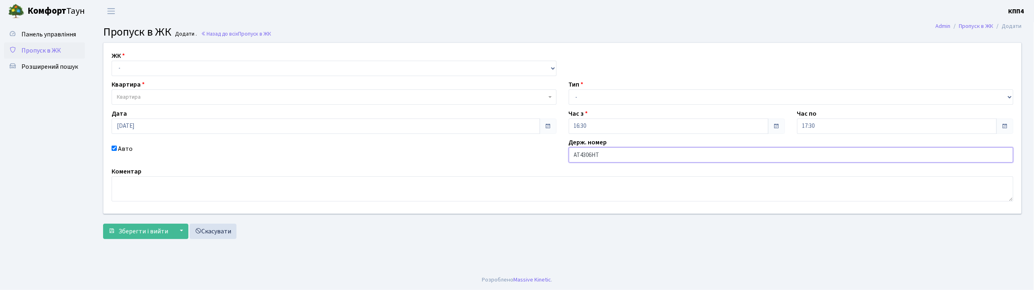
type input "АТ4306НТ"
drag, startPoint x: 212, startPoint y: 69, endPoint x: 209, endPoint y: 75, distance: 7.2
click at [212, 69] on select "- КТ, вул. Регенераторна, 4 КТ2, просп. [STREET_ADDRESS] [STREET_ADDRESS] [PERS…" at bounding box center [334, 68] width 445 height 15
select select "271"
click at [112, 61] on select "- КТ, вул. Регенераторна, 4 КТ2, просп. [STREET_ADDRESS] [STREET_ADDRESS] [PERS…" at bounding box center [334, 68] width 445 height 15
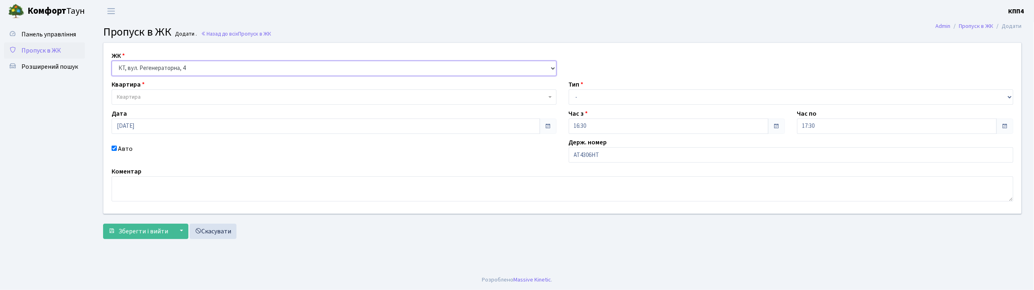
select select
click at [201, 96] on span "Квартира" at bounding box center [332, 97] width 430 height 8
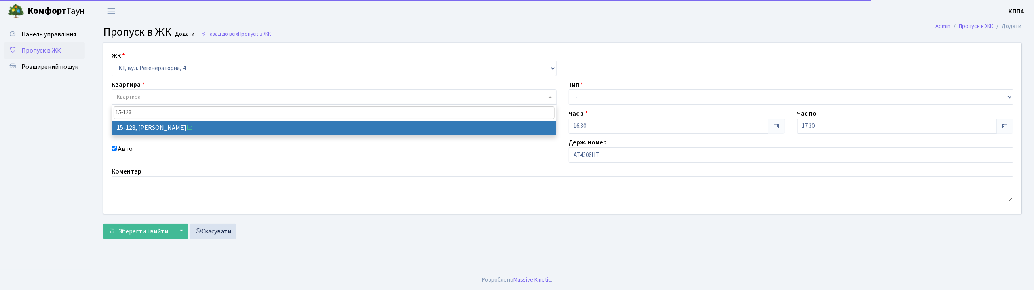
type input "15-128"
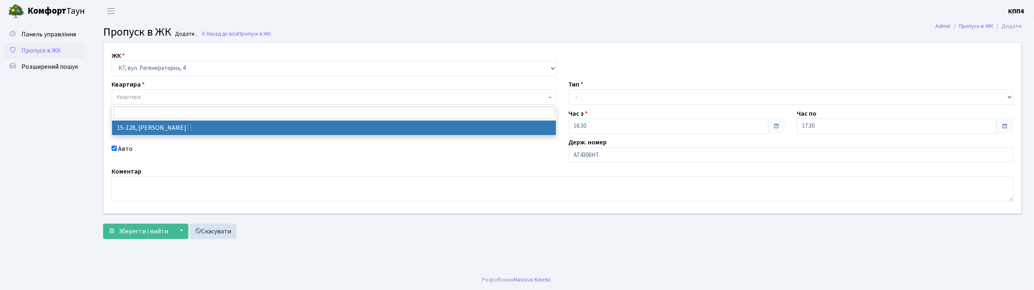
select select "8903"
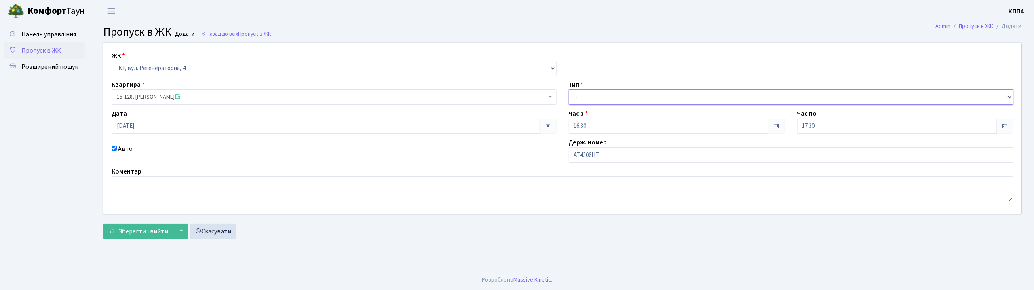
click at [583, 97] on select "- Доставка Таксі Гості Сервіс" at bounding box center [791, 96] width 445 height 15
select select "2"
click at [569, 89] on select "- Доставка Таксі Гості Сервіс" at bounding box center [791, 96] width 445 height 15
click at [141, 227] on span "Зберегти і вийти" at bounding box center [143, 231] width 50 height 9
